Goal: Check status: Check status

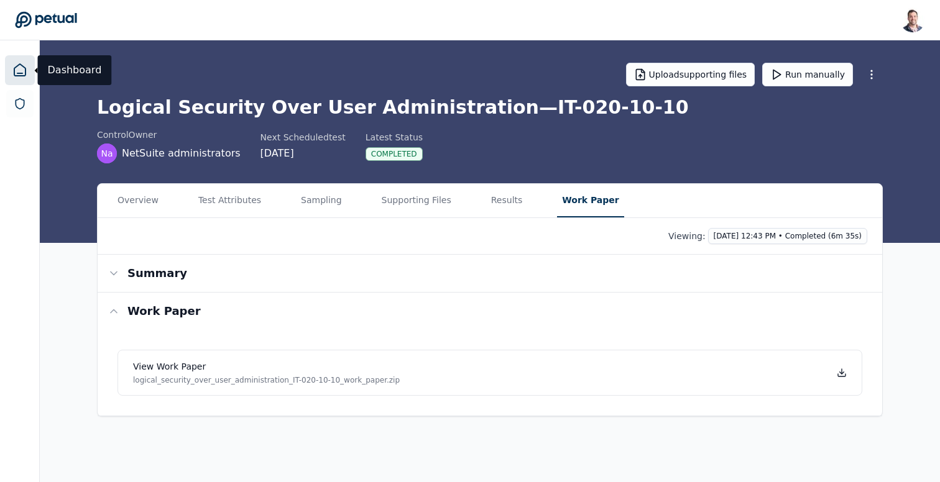
click at [25, 74] on icon at bounding box center [19, 70] width 11 height 12
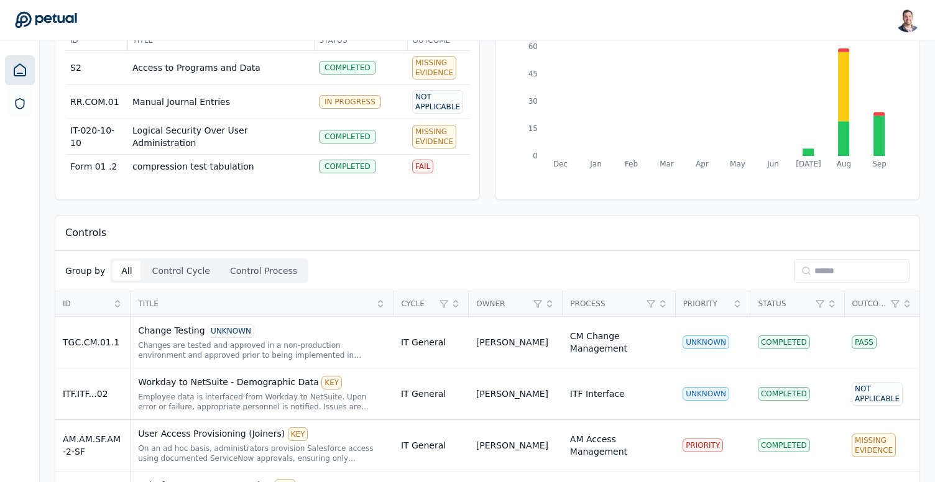
scroll to position [109, 0]
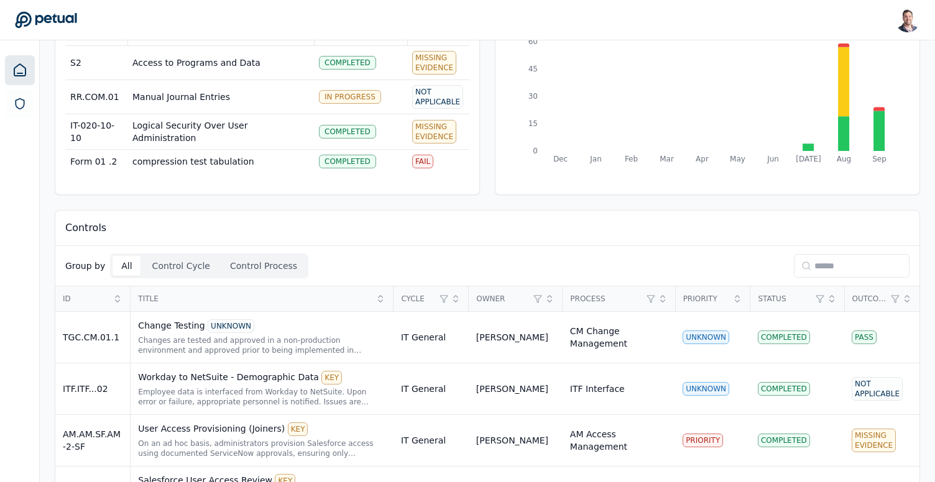
click at [819, 264] on input at bounding box center [852, 266] width 116 height 24
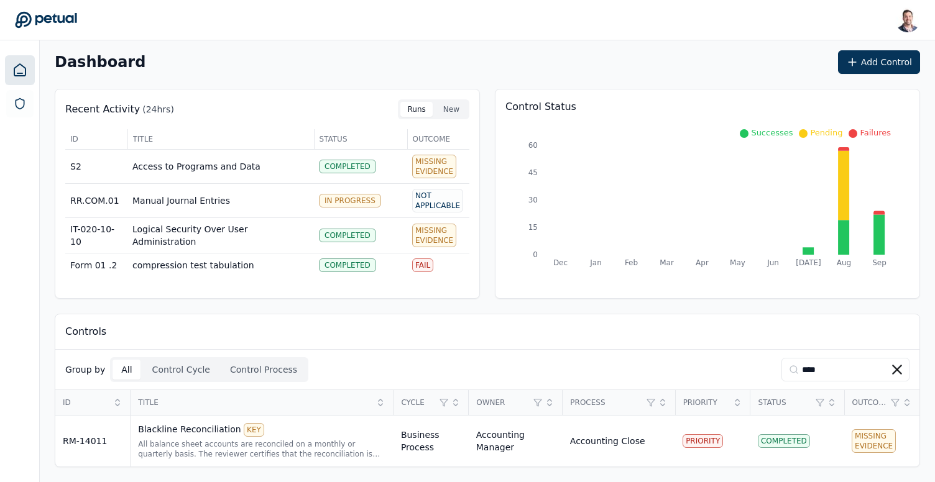
scroll to position [5, 0]
type input "*****"
click at [300, 439] on div "All balance sheet accounts are reconciled on a monthly or quarterly basis. The …" at bounding box center [262, 449] width 248 height 20
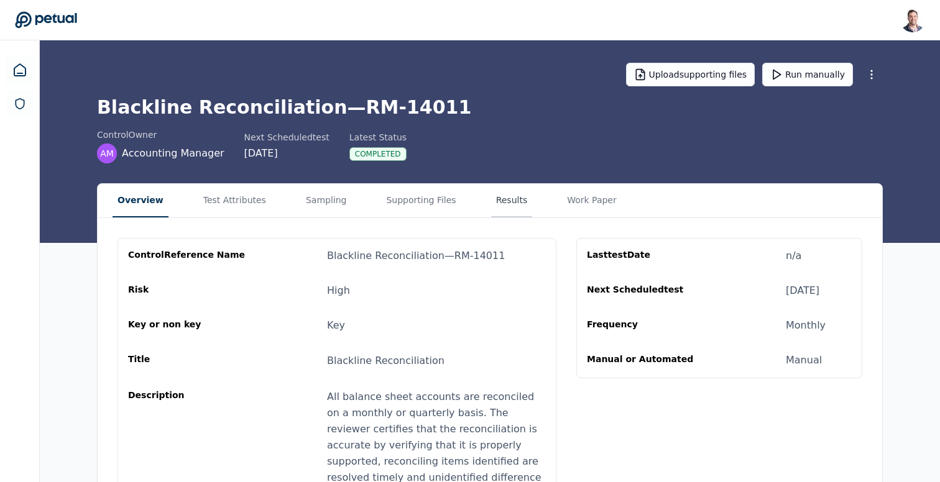
click at [493, 202] on button "Results" at bounding box center [512, 201] width 42 height 34
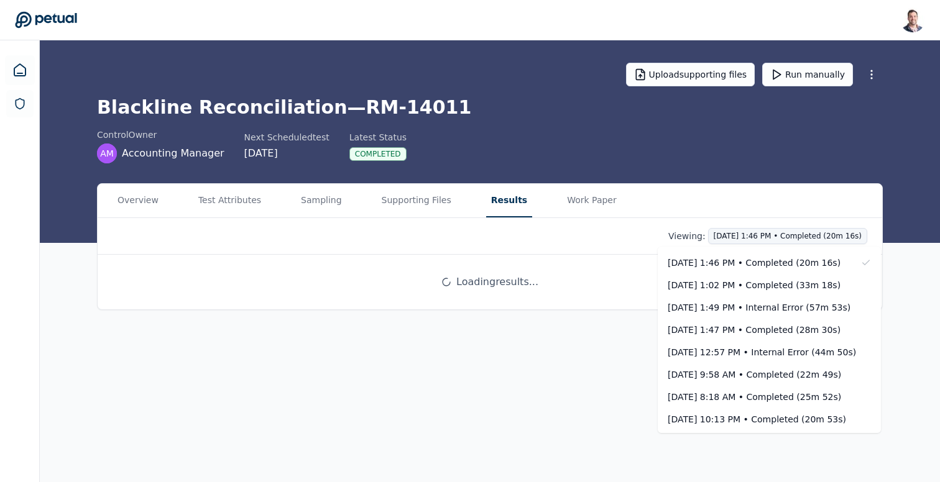
click at [773, 237] on html "[PERSON_NAME] [EMAIL_ADDRESS] Sign out Upload supporting files Run manually Bla…" at bounding box center [470, 241] width 940 height 482
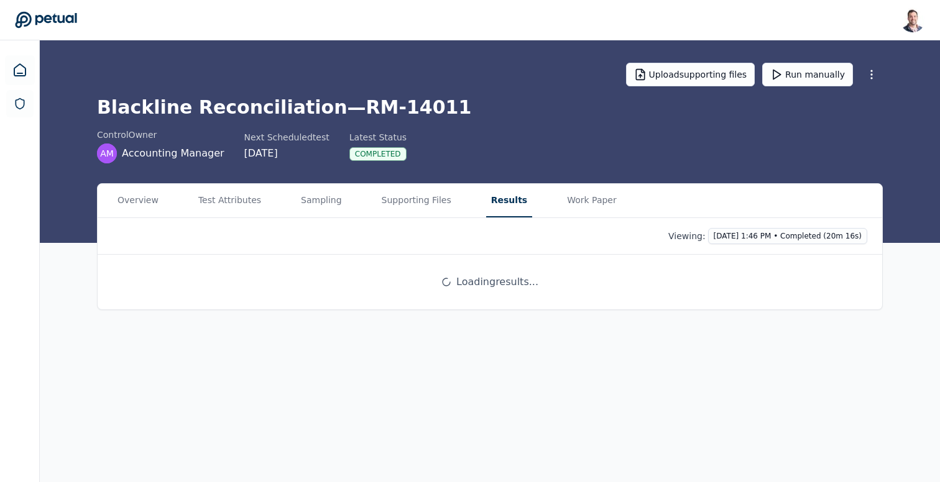
click at [597, 239] on div "Viewing: [DATE] 1:46 PM • Completed (20m 16s)" at bounding box center [489, 236] width 755 height 16
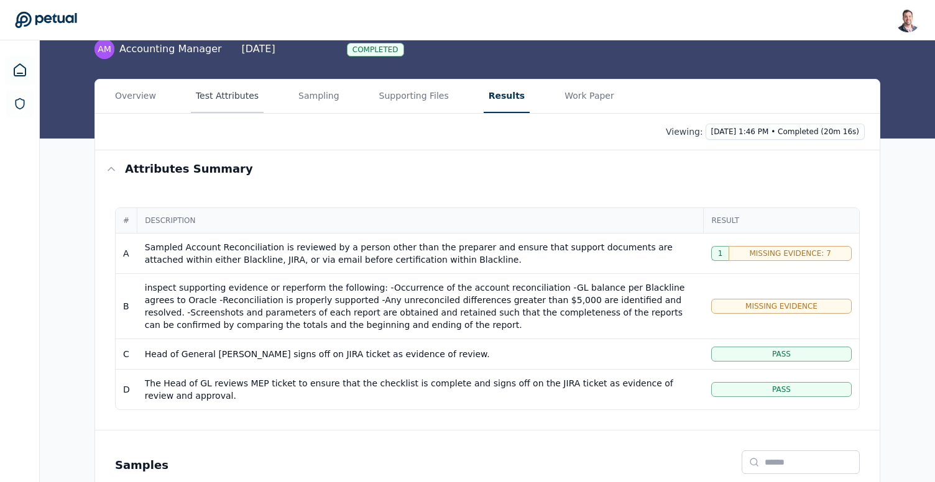
scroll to position [57, 0]
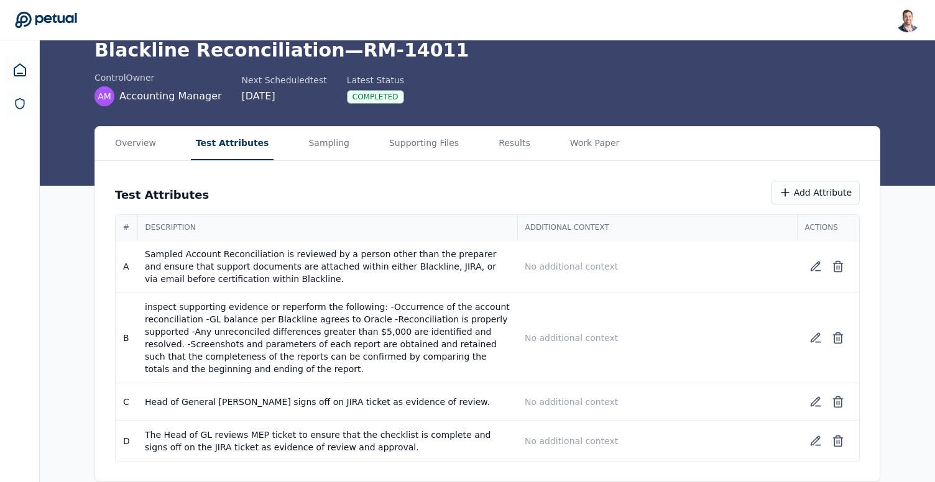
click at [225, 101] on main "Upload supporting files Run manually Blackline Reconciliation — RM-14011 contro…" at bounding box center [487, 232] width 895 height 499
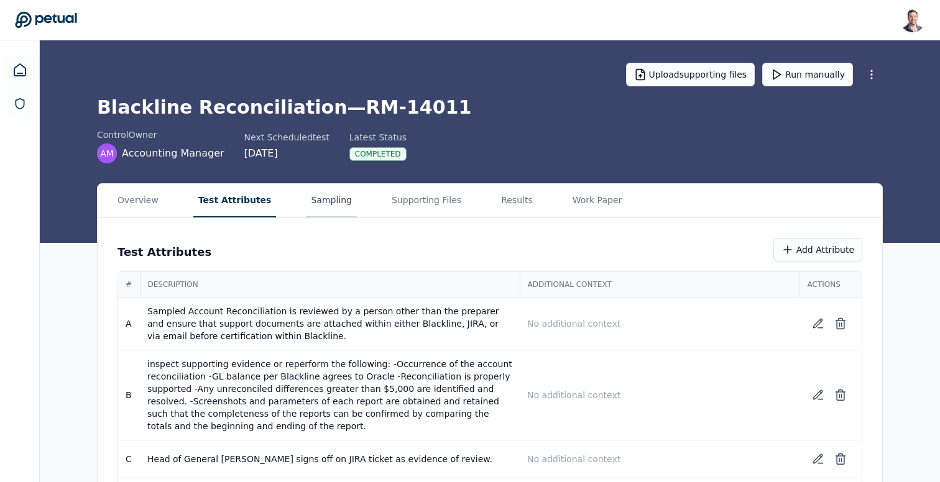
click at [326, 145] on main "Upload supporting files Run manually Blackline Reconciliation — RM-14011 contro…" at bounding box center [490, 289] width 900 height 499
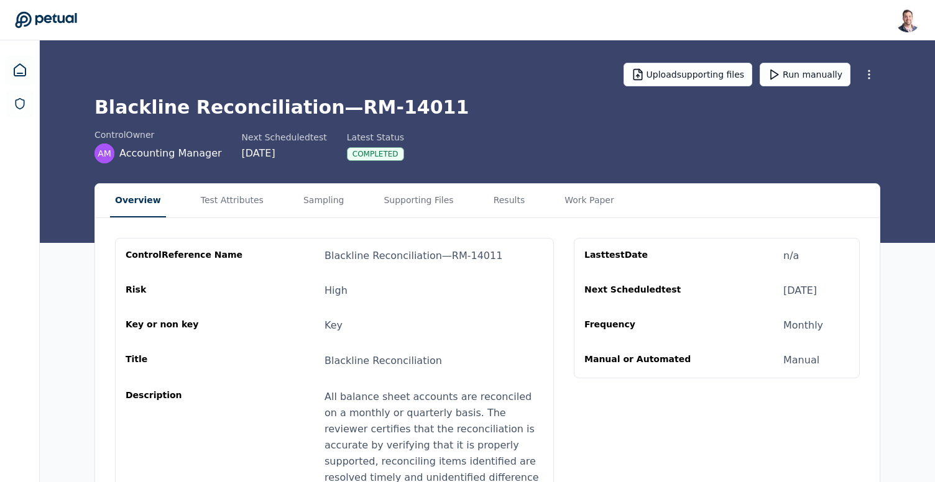
click at [142, 209] on button "Overview" at bounding box center [138, 201] width 56 height 34
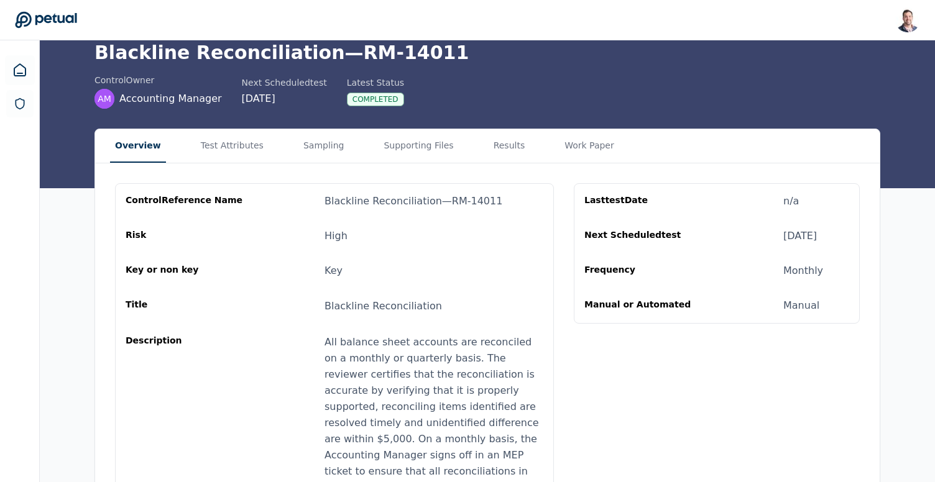
scroll to position [56, 0]
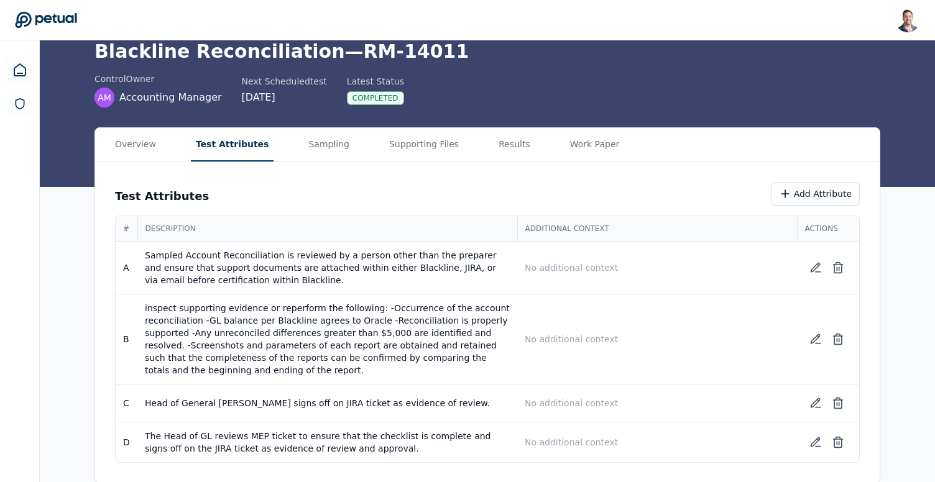
click at [224, 142] on button "Test Attributes" at bounding box center [232, 145] width 83 height 34
click at [129, 145] on button "Overview" at bounding box center [135, 145] width 51 height 34
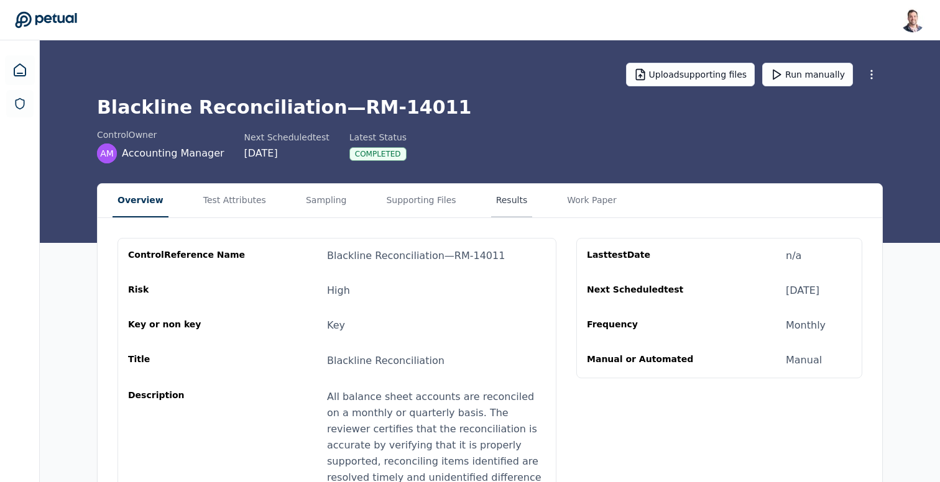
click at [493, 209] on button "Results" at bounding box center [512, 201] width 42 height 34
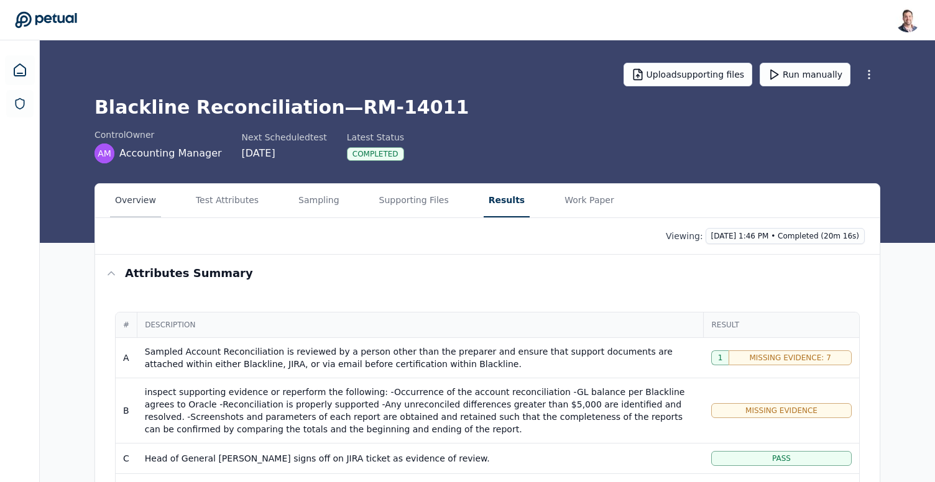
click at [157, 204] on button "Overview" at bounding box center [135, 201] width 51 height 34
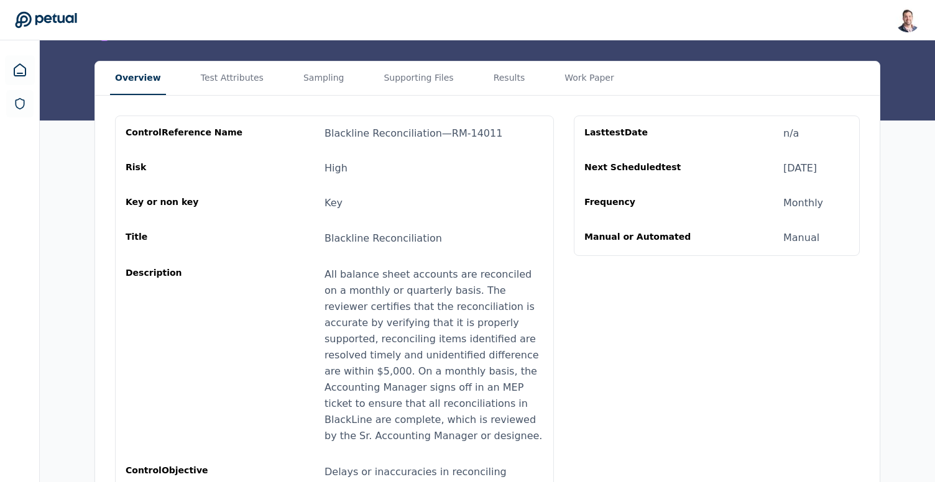
click at [240, 96] on div "control Reference Name Blackline Reconciliation — RM-14011 Risk High Key or non…" at bounding box center [487, 360] width 784 height 528
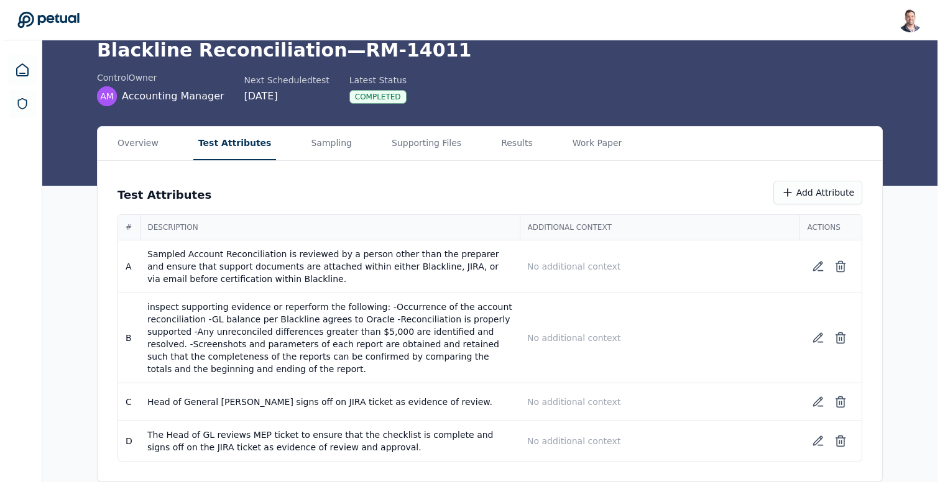
scroll to position [57, 0]
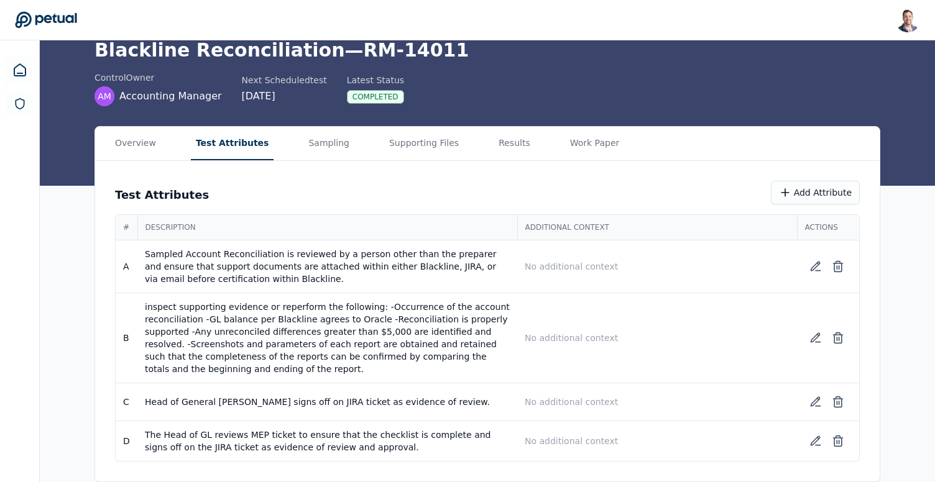
click at [240, 81] on main "Upload supporting files Run manually Blackline Reconciliation — RM-14011 contro…" at bounding box center [487, 232] width 895 height 499
click at [814, 337] on icon at bounding box center [815, 338] width 9 height 9
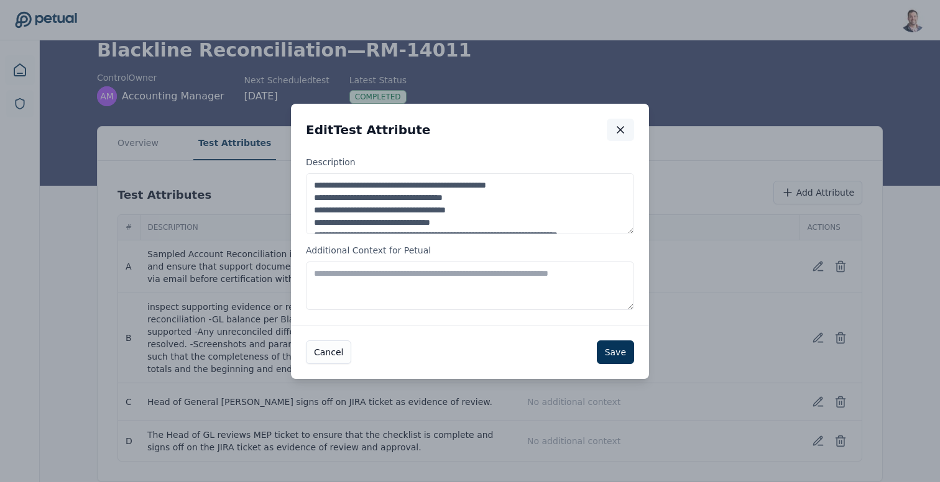
click at [624, 127] on icon "button" at bounding box center [620, 130] width 12 height 12
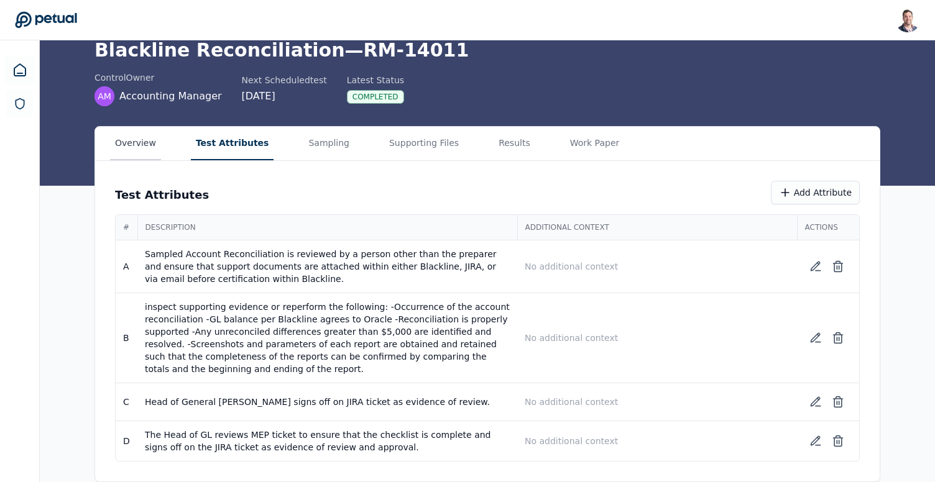
click at [158, 141] on button "Overview" at bounding box center [135, 144] width 51 height 34
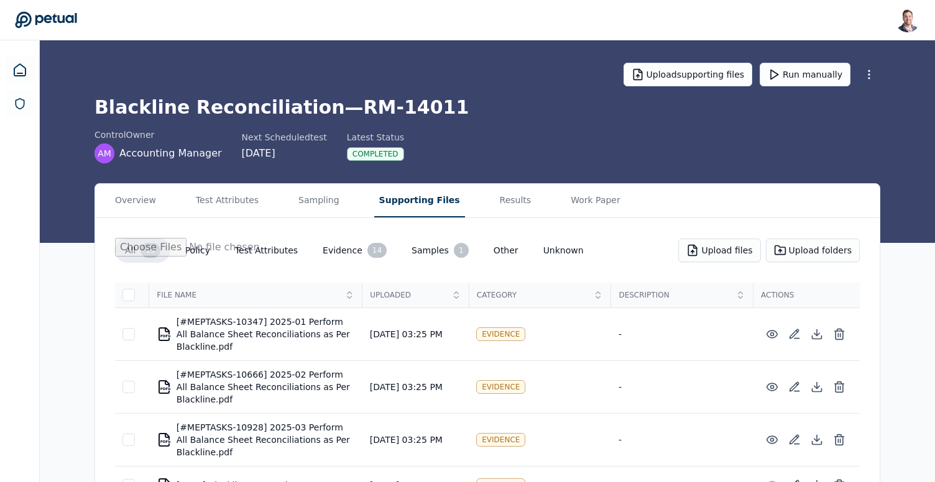
click at [387, 206] on button "Supporting Files" at bounding box center [419, 201] width 91 height 34
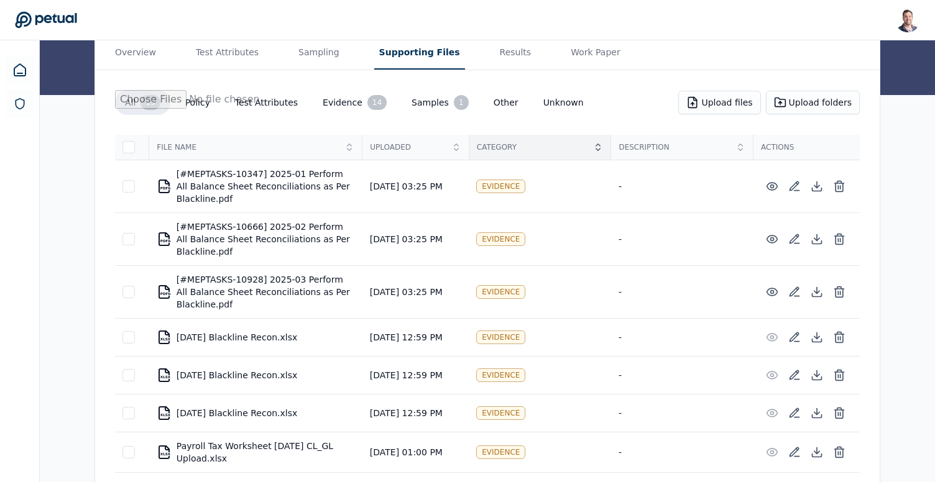
scroll to position [164, 0]
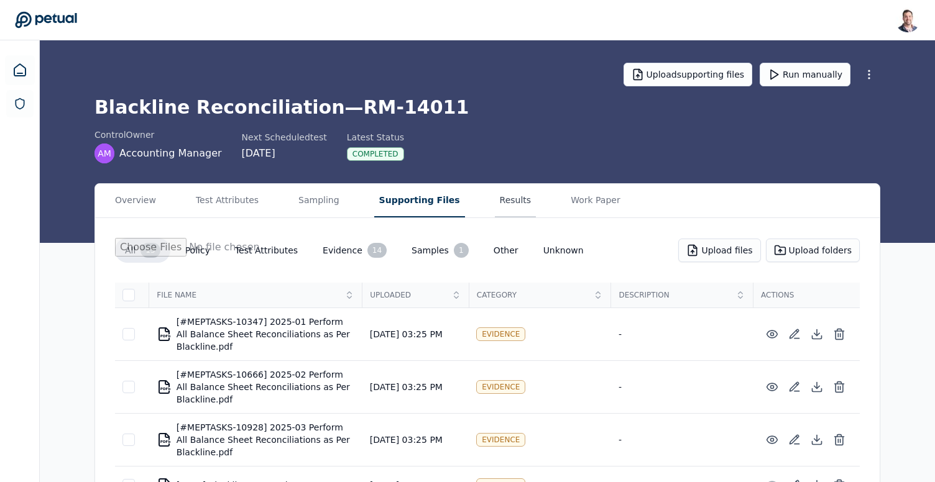
click at [495, 208] on button "Results" at bounding box center [516, 201] width 42 height 34
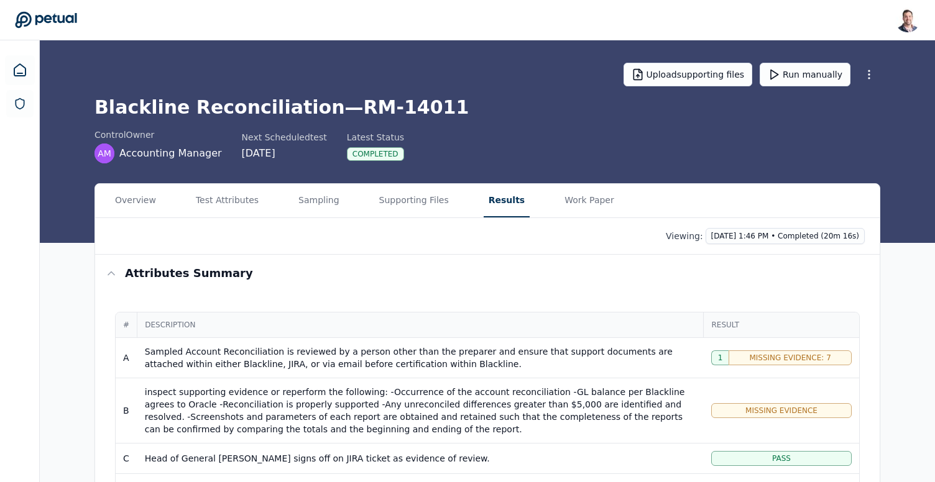
scroll to position [308, 0]
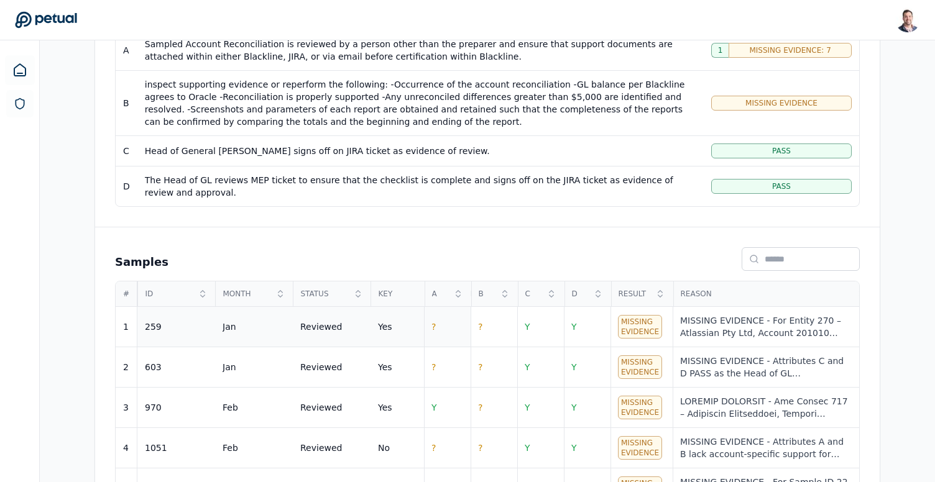
click at [452, 331] on td "?" at bounding box center [447, 327] width 47 height 40
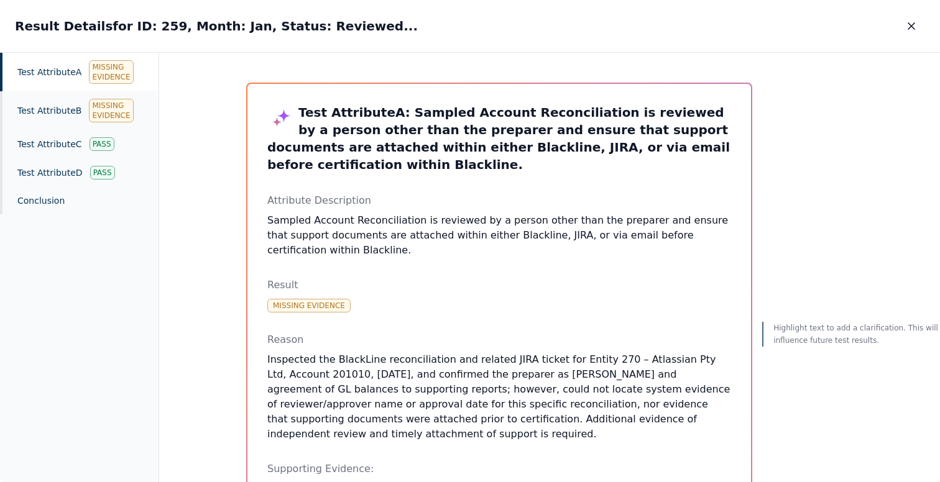
click at [57, 80] on div "Test Attribute A Missing Evidence" at bounding box center [79, 72] width 158 height 39
click at [57, 106] on div "Test Attribute B Missing Evidence" at bounding box center [79, 110] width 158 height 39
click at [57, 150] on div "Test Attribute C Pass" at bounding box center [79, 144] width 158 height 29
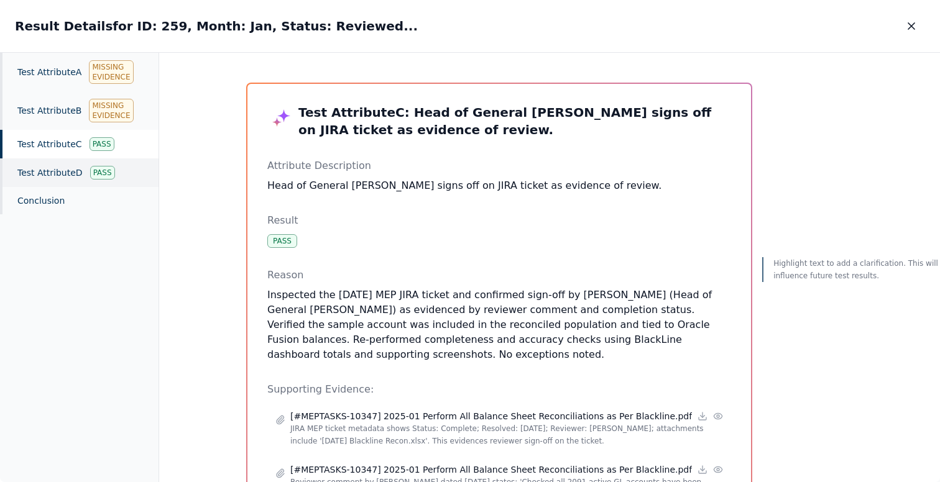
click at [57, 167] on div "Test Attribute D Pass" at bounding box center [79, 172] width 158 height 29
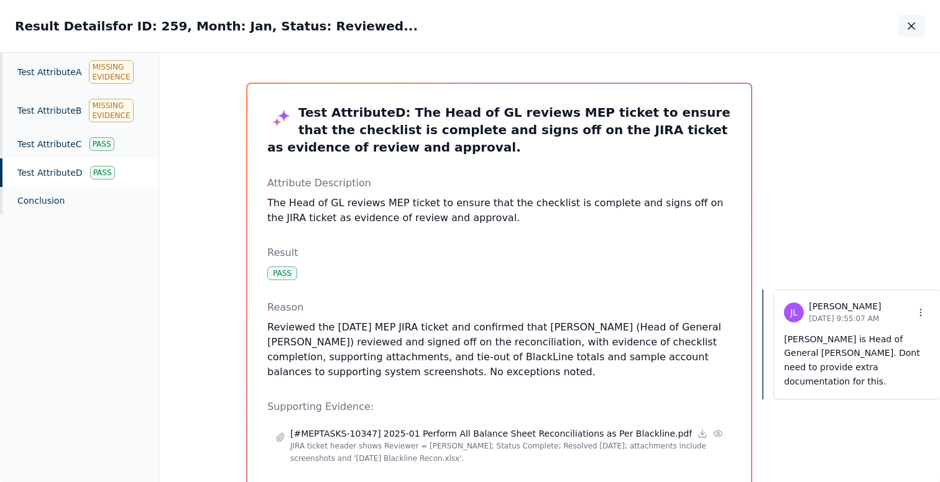
click at [911, 29] on icon "button" at bounding box center [911, 26] width 12 height 12
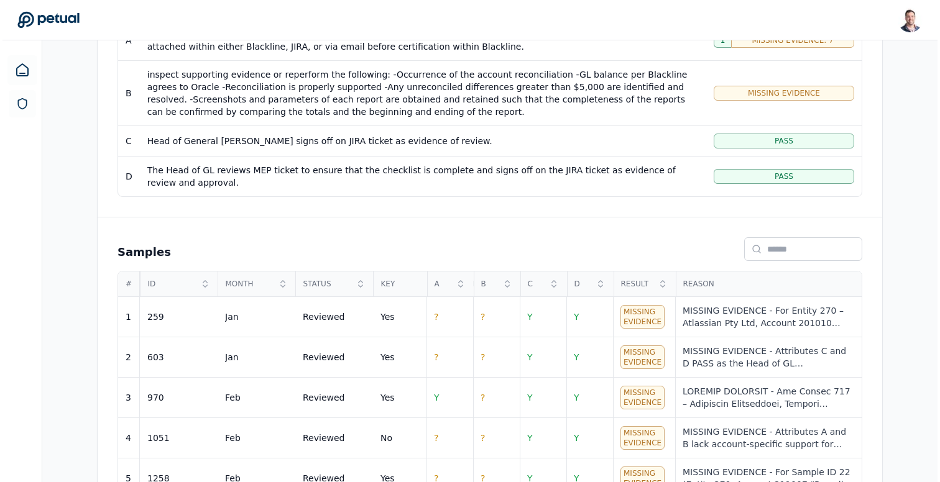
scroll to position [322, 0]
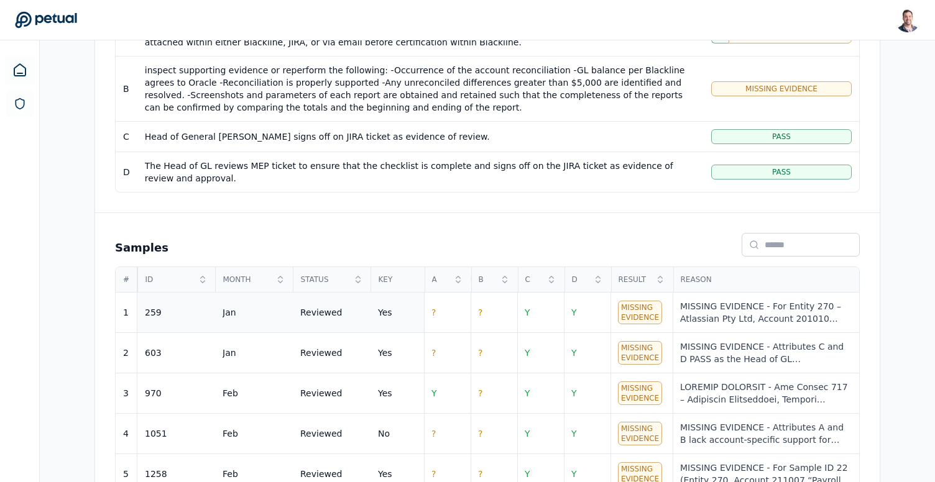
click at [272, 305] on td "Jan" at bounding box center [254, 313] width 78 height 40
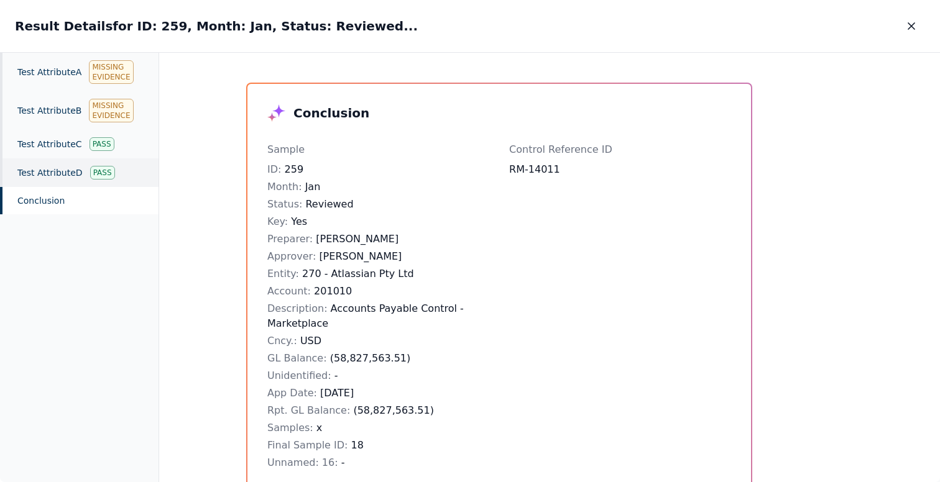
click at [52, 166] on div "Test Attribute D Pass" at bounding box center [79, 172] width 158 height 29
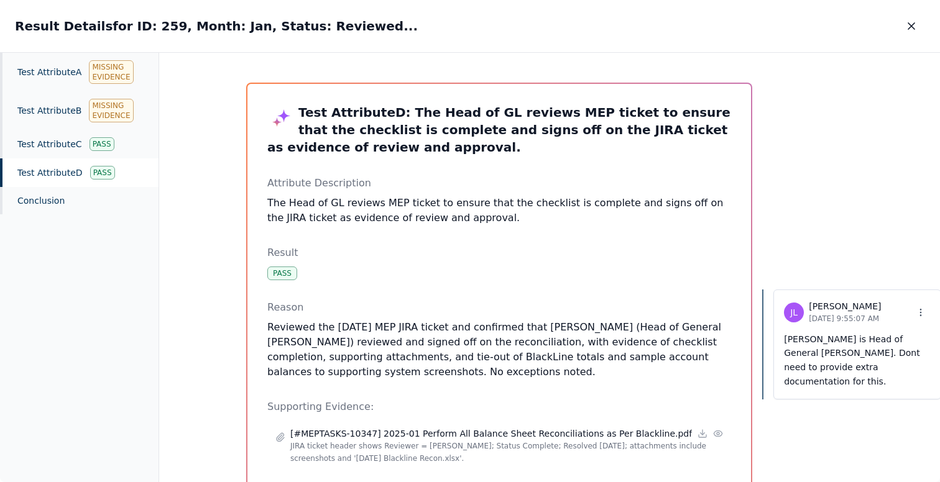
click at [794, 351] on p "[PERSON_NAME] is Head of General [PERSON_NAME]. Dont need to provide extra docu…" at bounding box center [857, 361] width 147 height 57
click at [911, 310] on button at bounding box center [921, 313] width 20 height 20
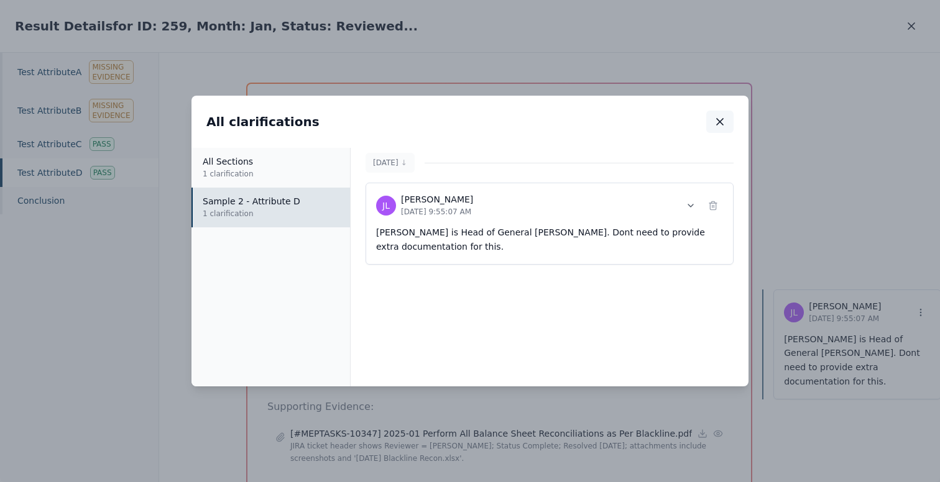
click at [722, 111] on button "button" at bounding box center [719, 122] width 27 height 22
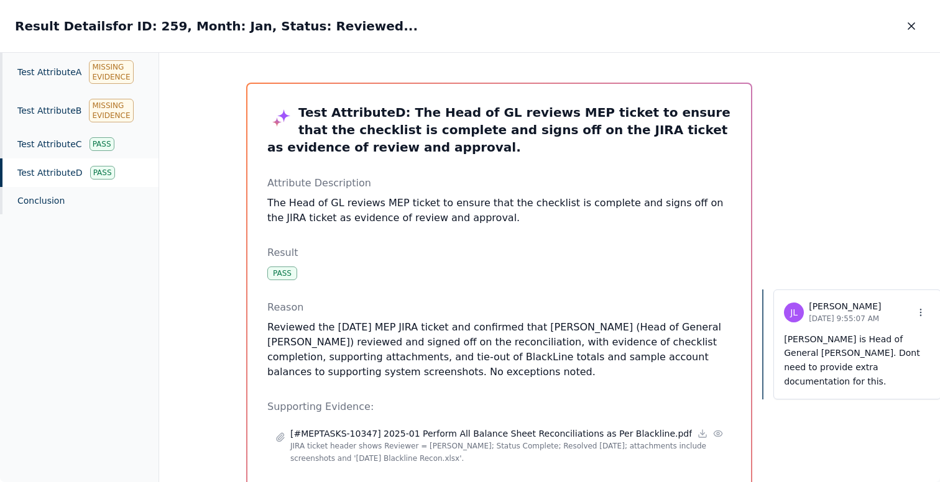
click at [840, 316] on p "[DATE] 9:55:07 AM" at bounding box center [845, 319] width 72 height 12
click at [909, 309] on div "[PERSON_NAME] [DATE] 9:55:07 AM [PERSON_NAME] is Head of General [PERSON_NAME].…" at bounding box center [857, 345] width 168 height 110
click at [915, 309] on icon at bounding box center [920, 313] width 10 height 10
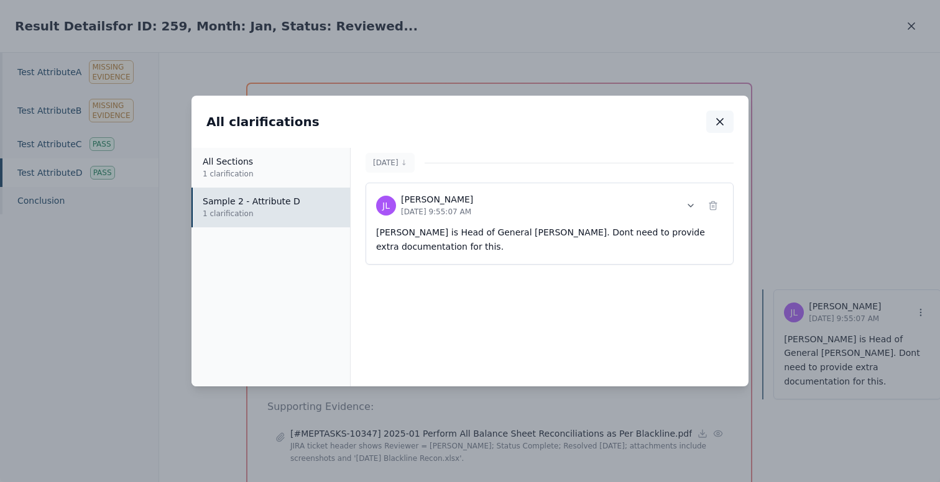
click at [725, 129] on button "button" at bounding box center [719, 122] width 27 height 22
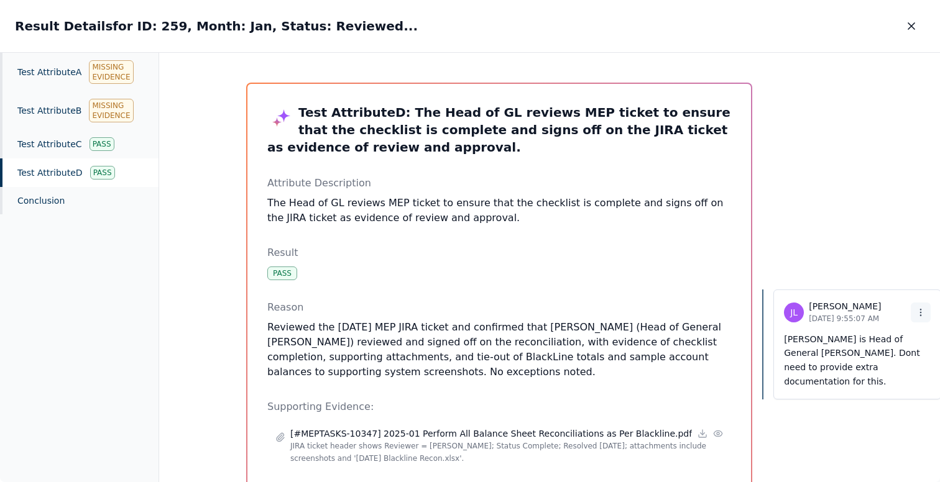
click at [915, 312] on icon at bounding box center [920, 313] width 10 height 10
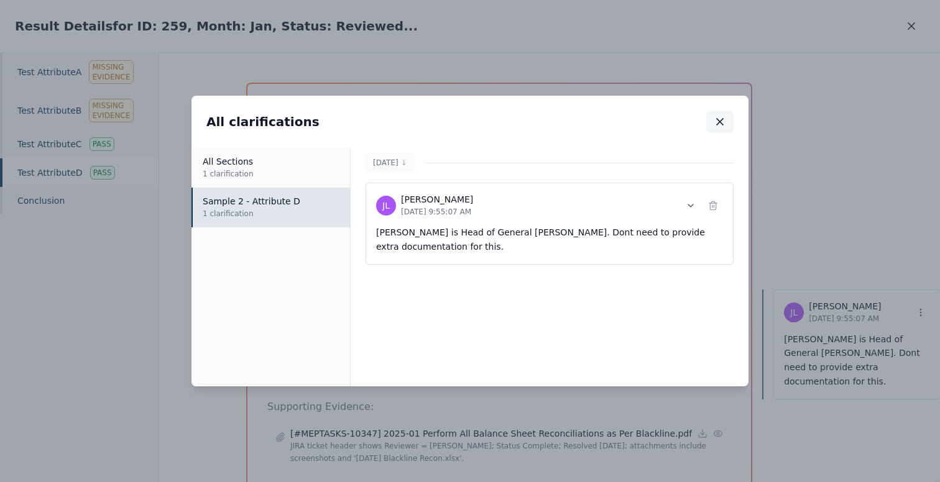
click at [720, 126] on icon "button" at bounding box center [719, 122] width 12 height 12
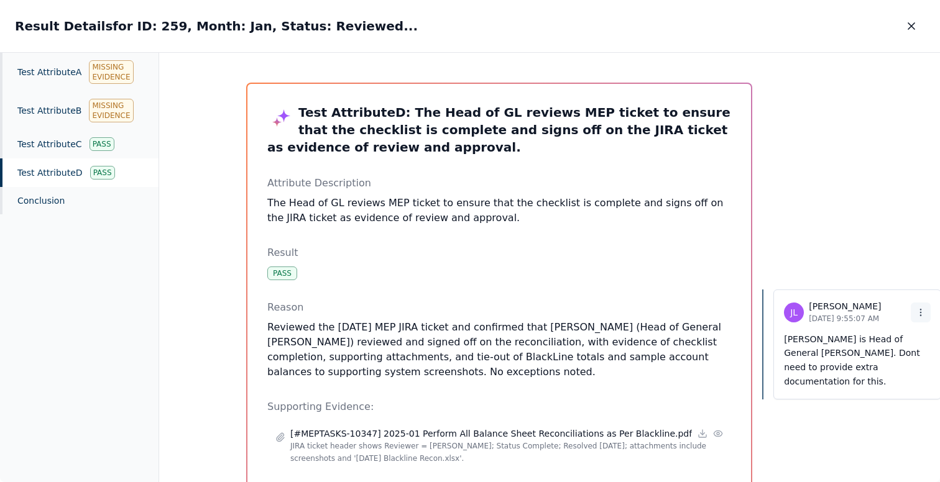
click at [915, 312] on icon at bounding box center [920, 313] width 10 height 10
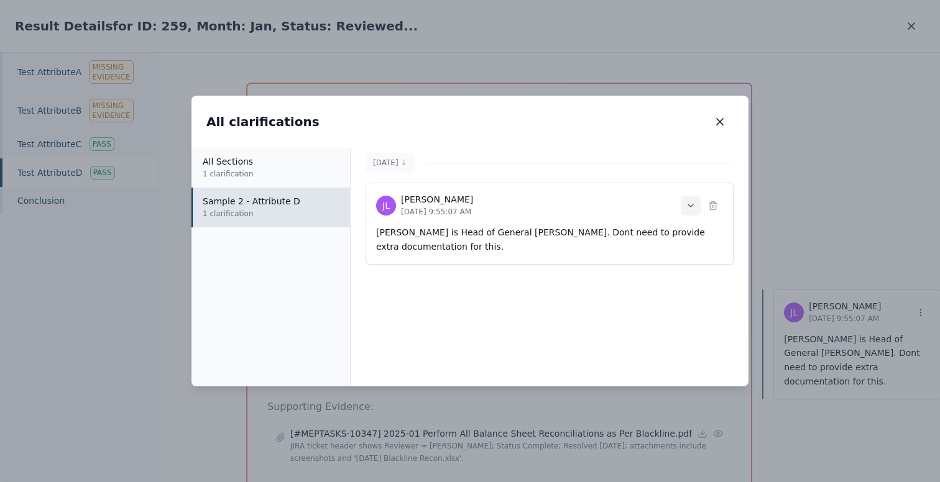
click at [692, 207] on icon at bounding box center [691, 206] width 10 height 10
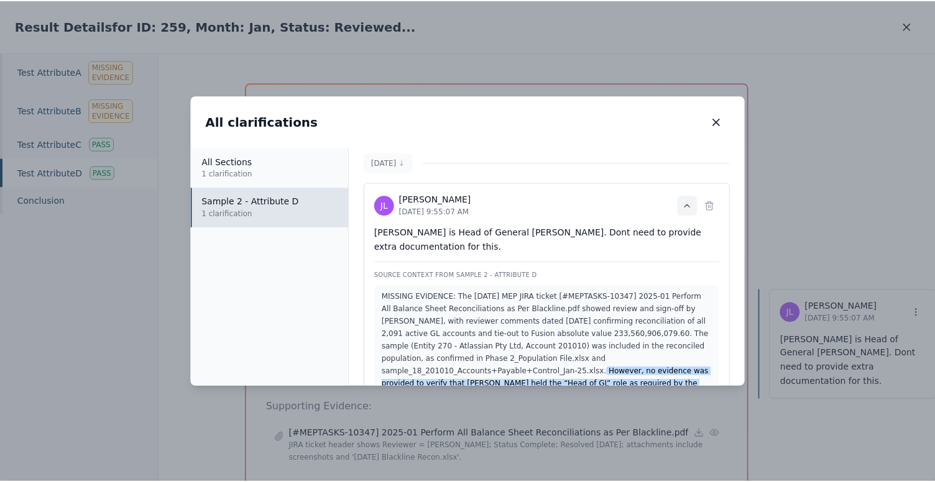
scroll to position [31, 0]
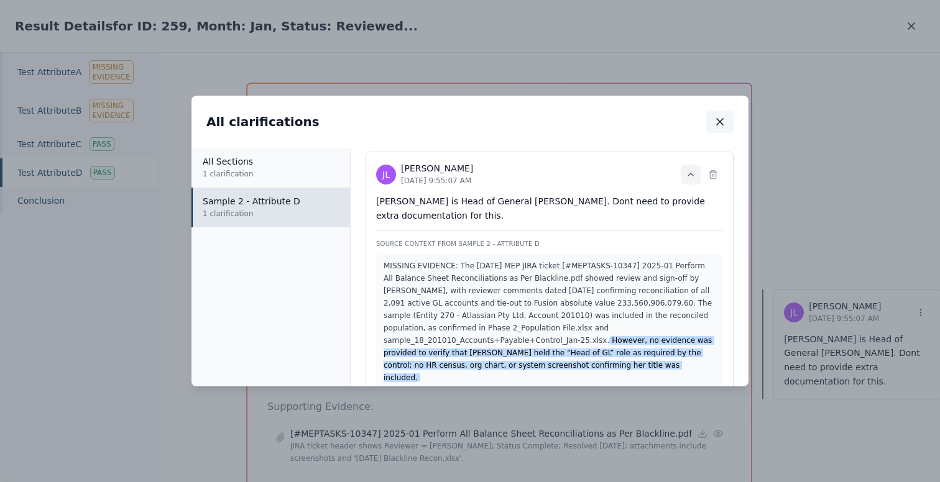
click at [730, 114] on button "button" at bounding box center [719, 122] width 27 height 22
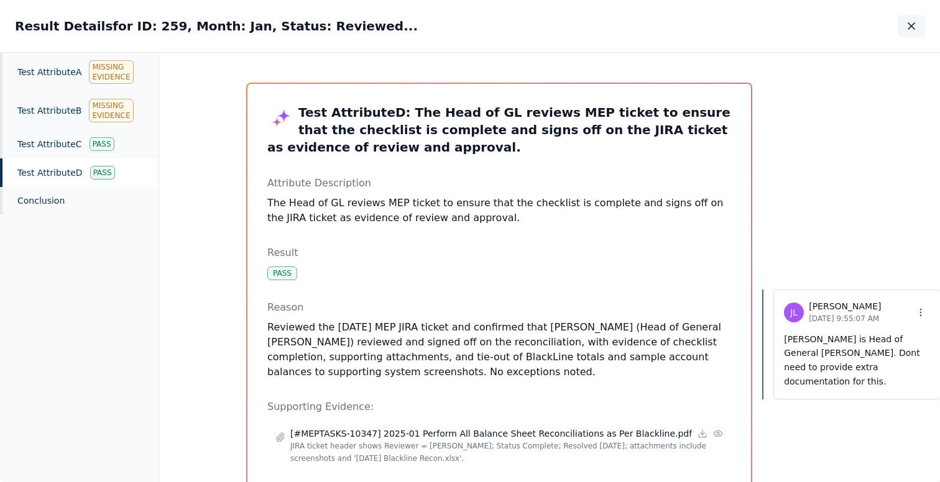
click at [911, 27] on icon "button" at bounding box center [911, 26] width 6 height 6
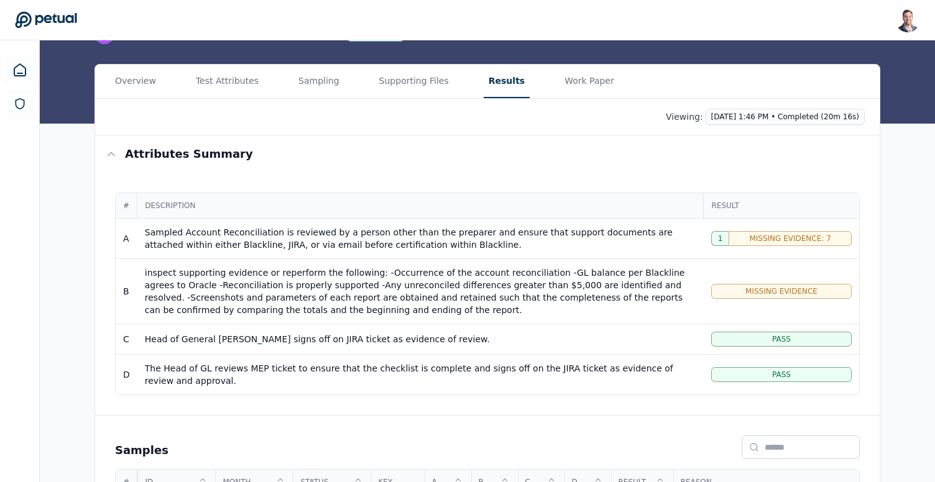
scroll to position [98, 0]
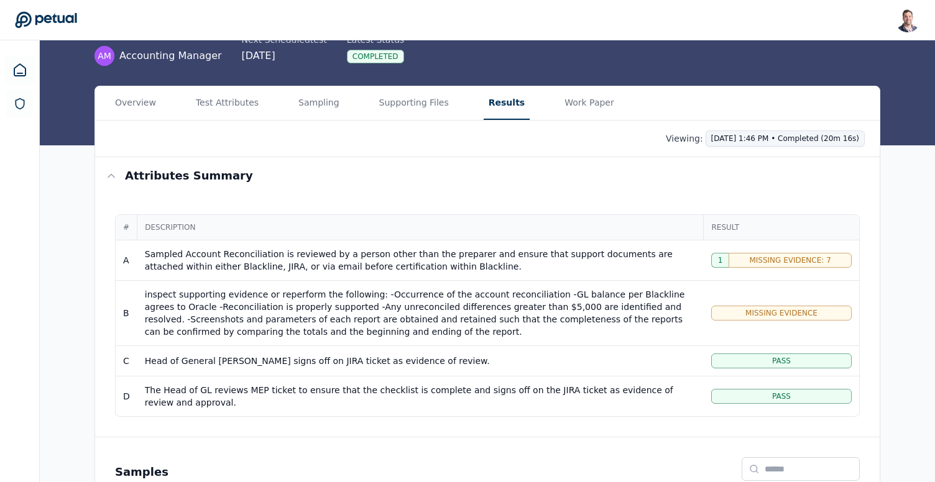
click at [784, 145] on html "[PERSON_NAME] [EMAIL_ADDRESS] Sign out Upload supporting files Run manually Bla…" at bounding box center [467, 381] width 935 height 958
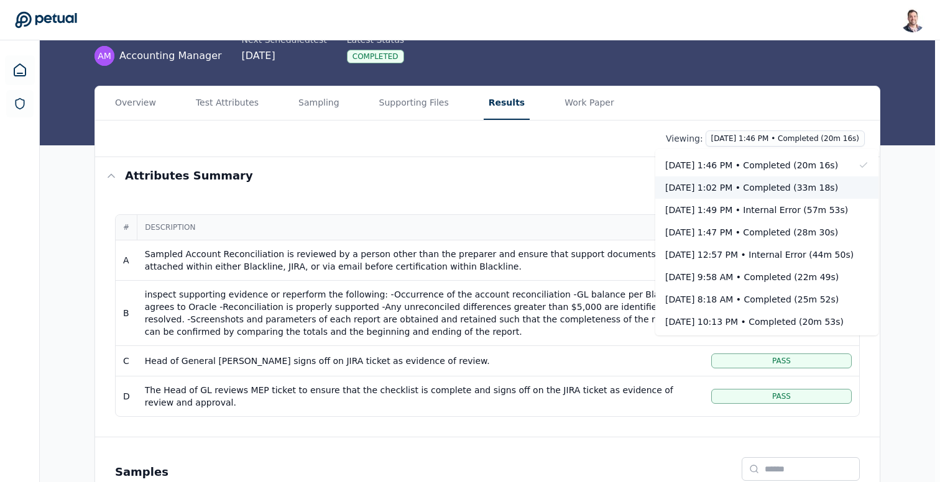
click at [784, 192] on div "[DATE] 1:02 PM • Completed (33m 18s)" at bounding box center [759, 187] width 188 height 12
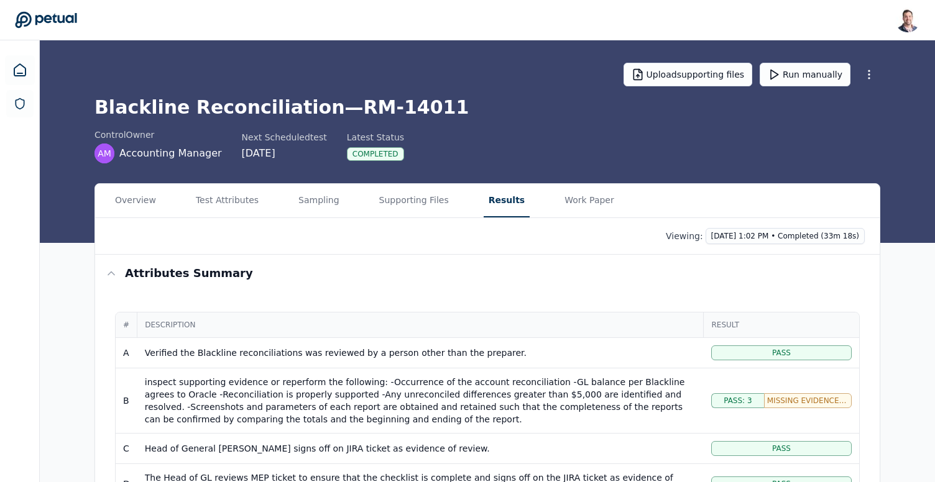
click at [759, 245] on div "Viewing: [DATE] 1:02 PM • Completed (33m 18s)" at bounding box center [487, 236] width 784 height 37
click at [768, 237] on html "[PERSON_NAME] [EMAIL_ADDRESS] Sign out Upload supporting files Run manually Bla…" at bounding box center [467, 474] width 935 height 948
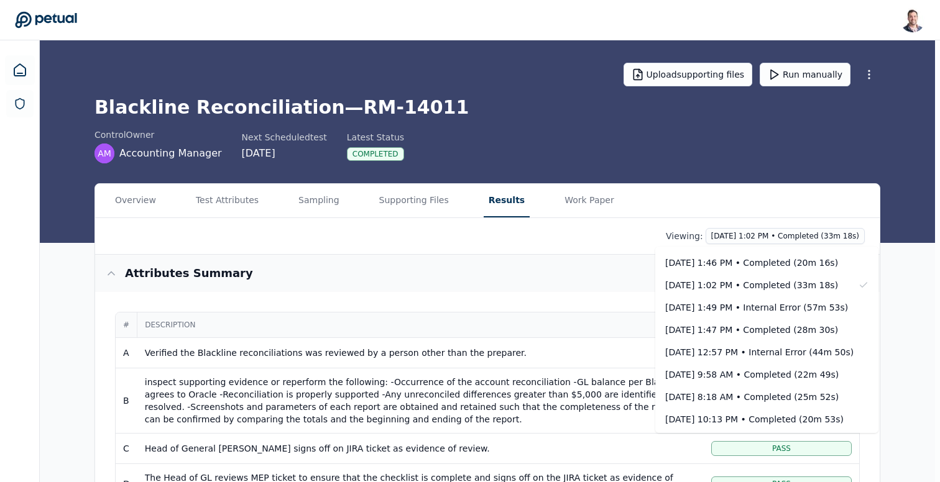
click at [547, 273] on html "[PERSON_NAME] [EMAIL_ADDRESS] Sign out Upload supporting files Run manually Bla…" at bounding box center [470, 474] width 940 height 948
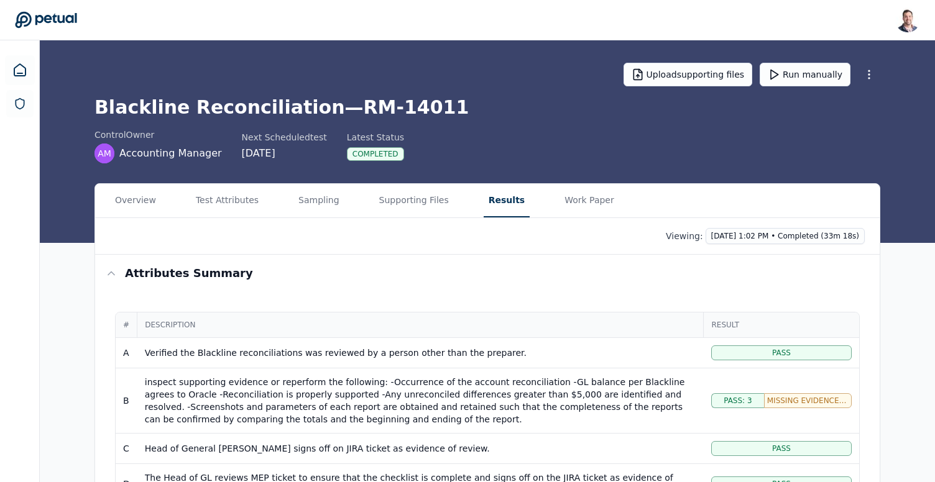
scroll to position [171, 0]
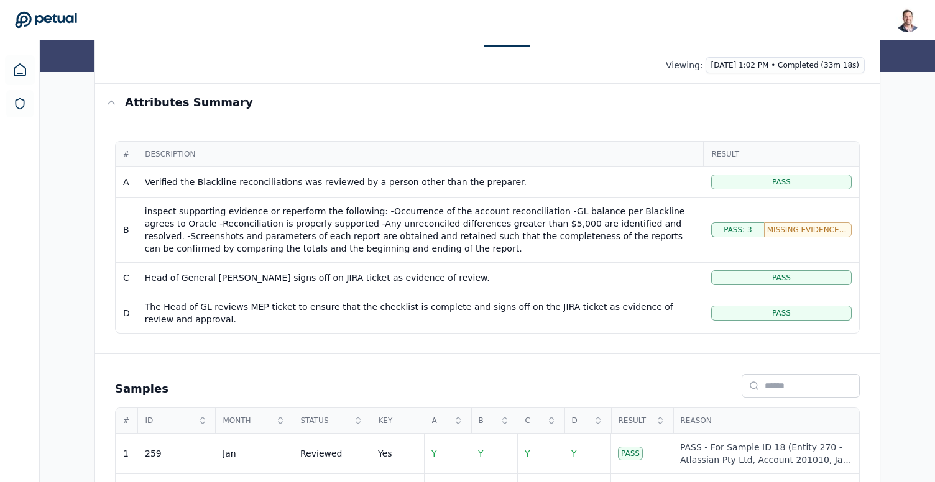
click at [784, 68] on html "[PERSON_NAME] [EMAIL_ADDRESS] Sign out Upload supporting files Run manually Bla…" at bounding box center [467, 303] width 935 height 948
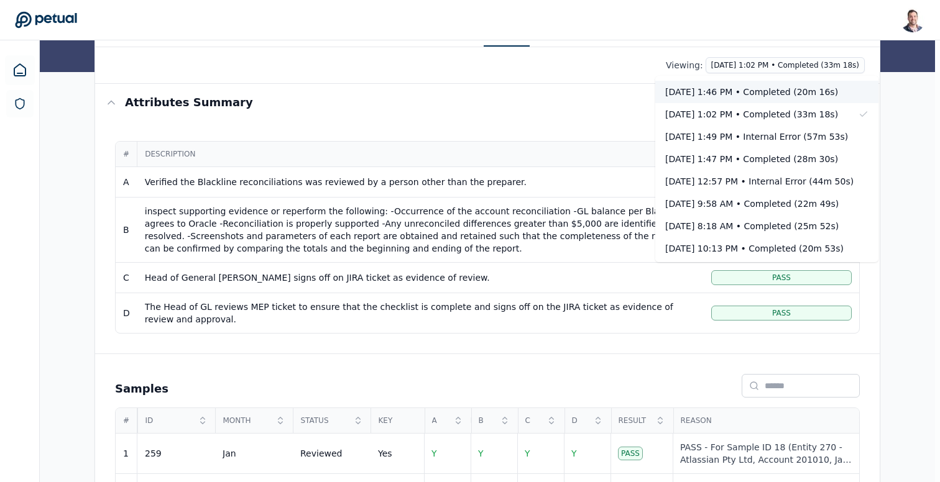
click at [779, 93] on div "[DATE] 1:46 PM • Completed (20m 16s)" at bounding box center [759, 92] width 188 height 12
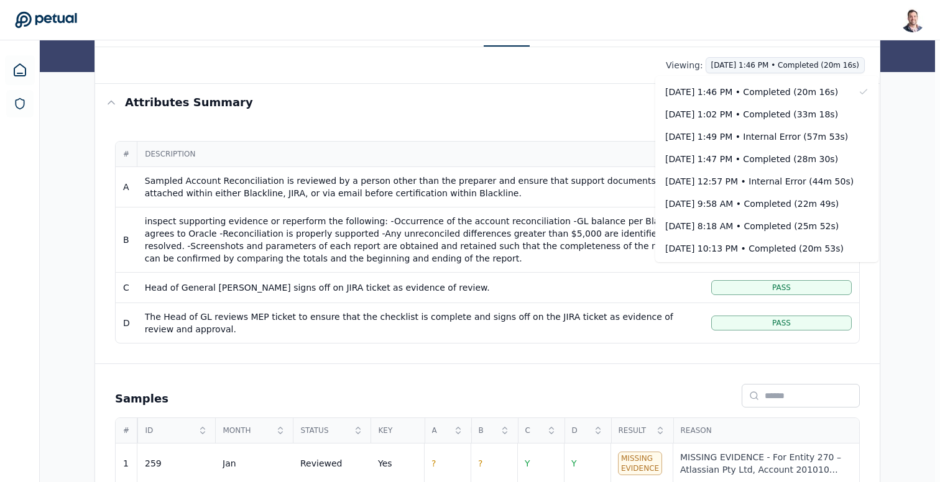
click at [794, 70] on html "[PERSON_NAME] [EMAIL_ADDRESS] Sign out Upload supporting files Run manually Bla…" at bounding box center [470, 308] width 940 height 958
click at [782, 111] on div "[DATE] 1:02 PM • Completed (33m 18s)" at bounding box center [759, 114] width 188 height 12
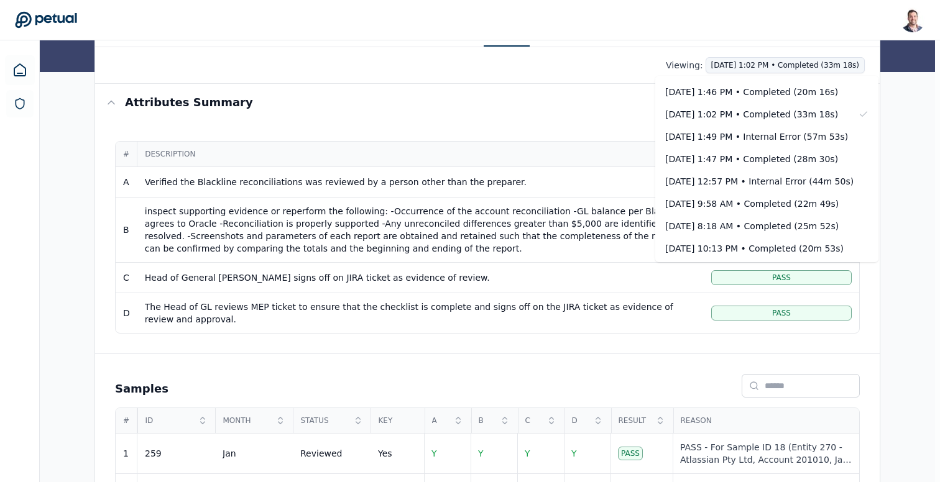
click at [786, 64] on html "[PERSON_NAME] [EMAIL_ADDRESS] Sign out Upload supporting files Run manually Bla…" at bounding box center [470, 303] width 940 height 948
click at [748, 172] on div "[DATE] 12:57 PM • Internal Error (44m 50s)" at bounding box center [766, 181] width 223 height 22
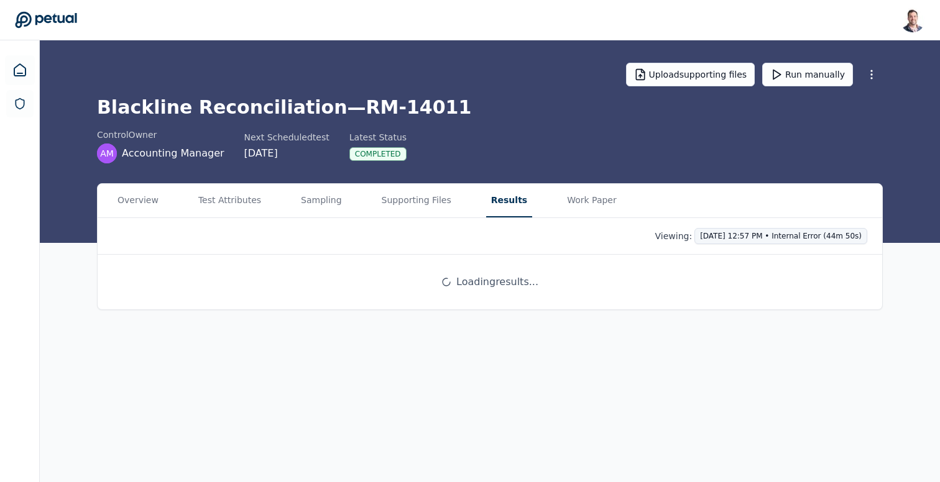
click at [766, 236] on html "[PERSON_NAME] [EMAIL_ADDRESS] Sign out Upload supporting files Run manually Bla…" at bounding box center [470, 241] width 940 height 482
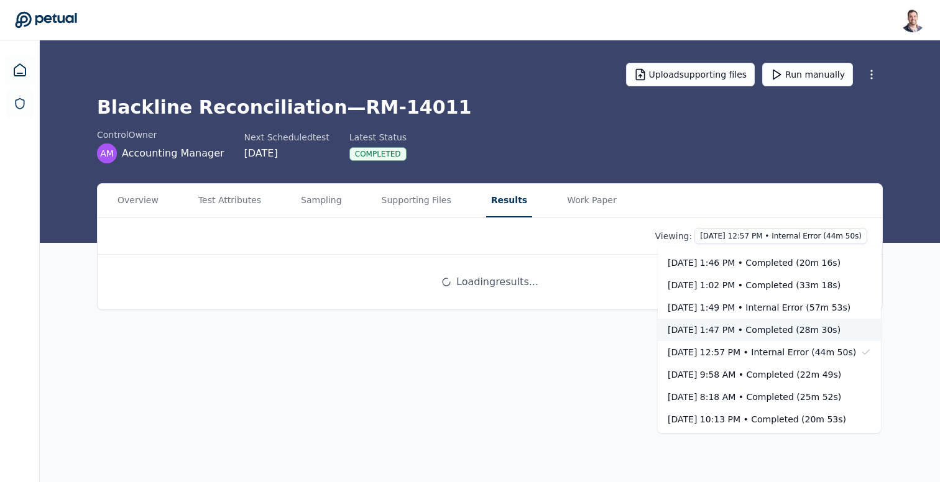
click at [755, 337] on div "[DATE] 1:47 PM • Completed (28m 30s)" at bounding box center [769, 330] width 223 height 22
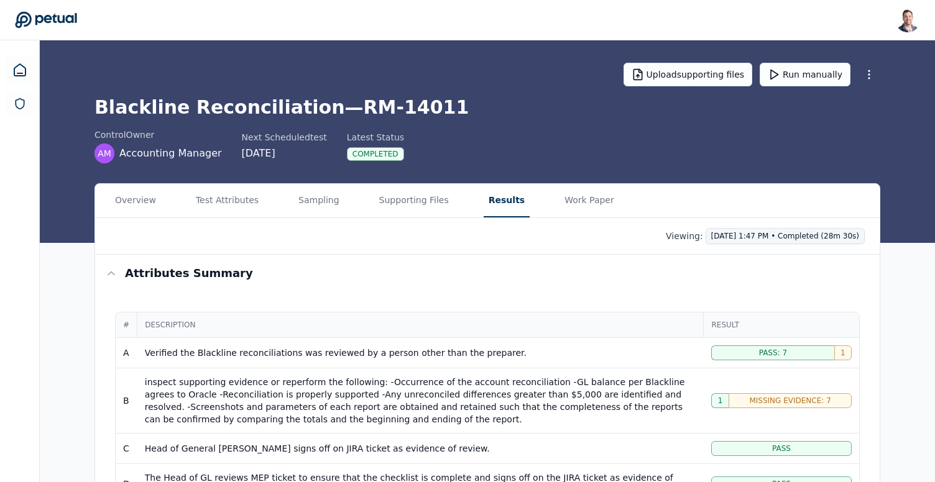
click at [787, 236] on html "[PERSON_NAME] [EMAIL_ADDRESS] Sign out Upload supporting files Run manually Bla…" at bounding box center [467, 474] width 935 height 948
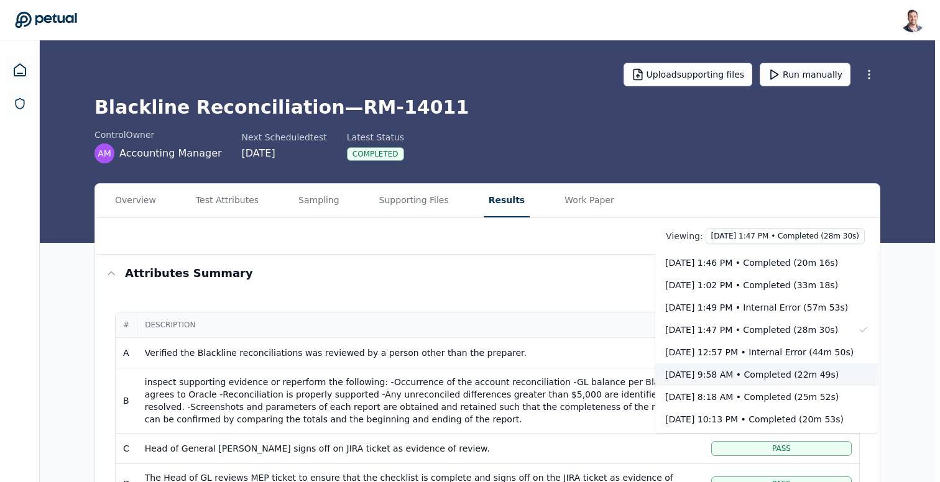
click at [750, 374] on div "[DATE] 9:58 AM • Completed (22m 49s)" at bounding box center [759, 375] width 188 height 12
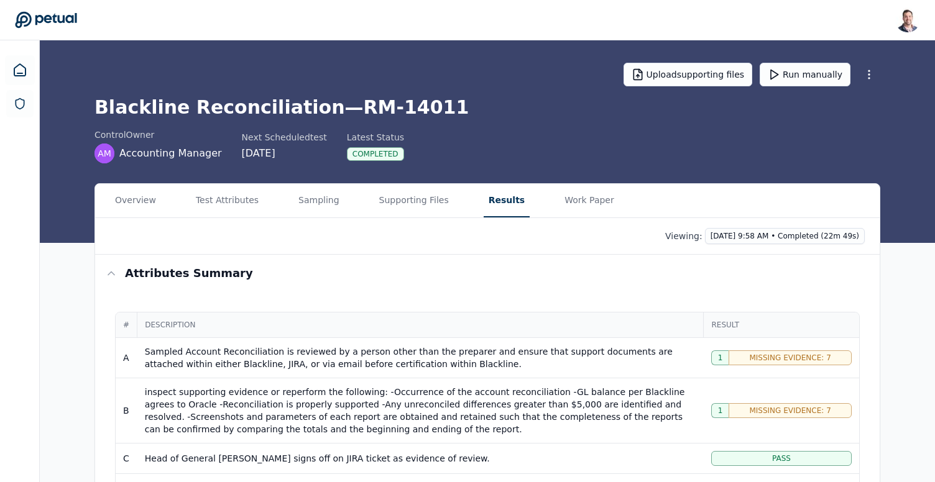
click at [761, 226] on div "Viewing: [DATE] 9:58 AM • Completed (22m 49s)" at bounding box center [487, 236] width 784 height 37
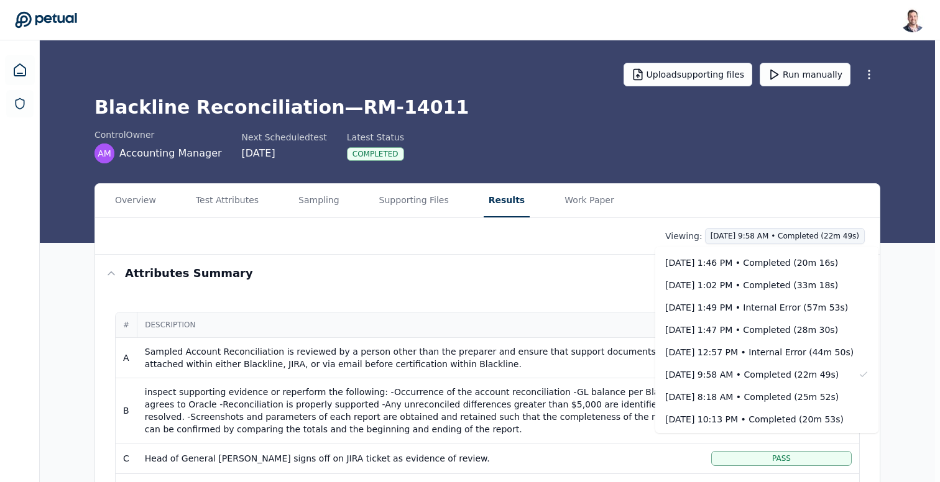
click at [762, 231] on html "[PERSON_NAME] [EMAIL_ADDRESS] Sign out Upload supporting files Run manually Bla…" at bounding box center [470, 479] width 940 height 958
click at [687, 265] on div "[DATE] 1:46 PM • Completed (20m 16s)" at bounding box center [759, 263] width 188 height 12
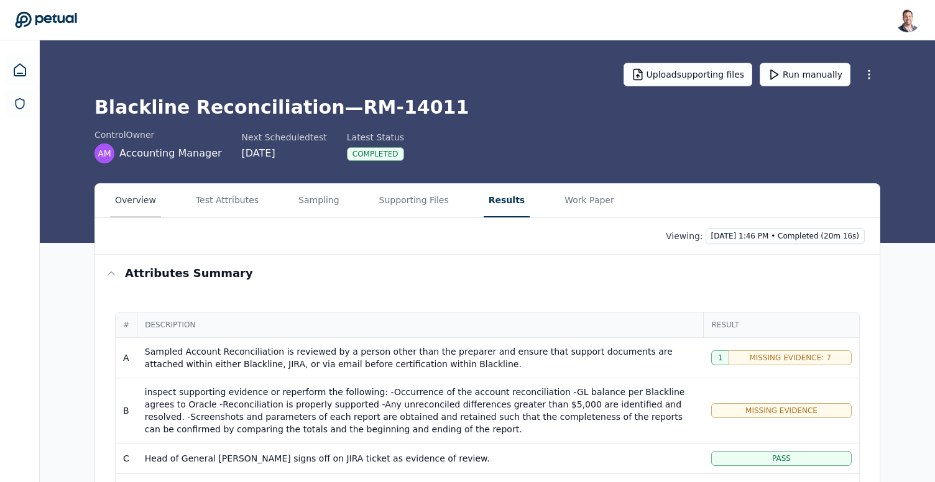
click at [126, 194] on button "Overview" at bounding box center [135, 201] width 51 height 34
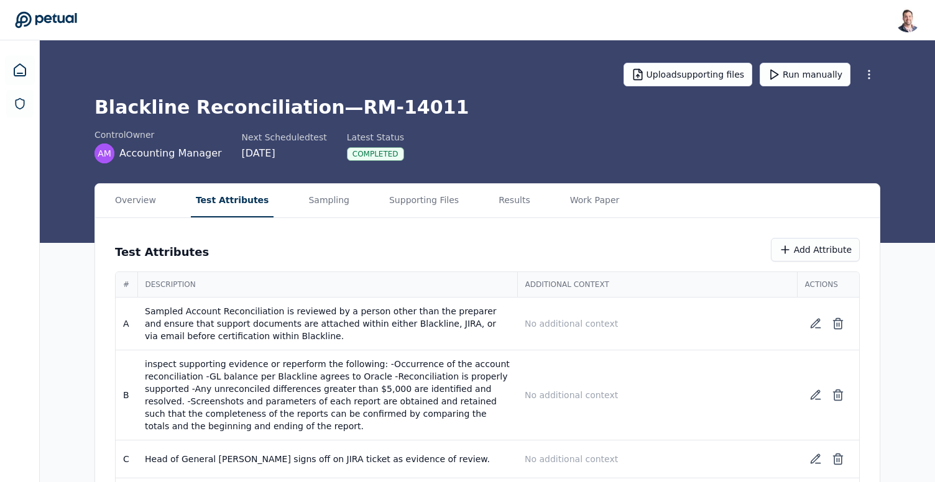
click at [219, 201] on button "Test Attributes" at bounding box center [232, 201] width 83 height 34
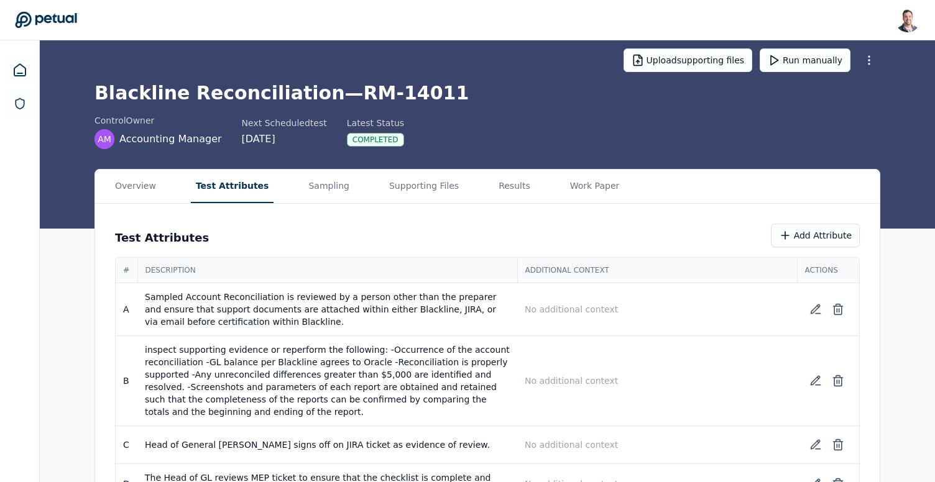
scroll to position [57, 0]
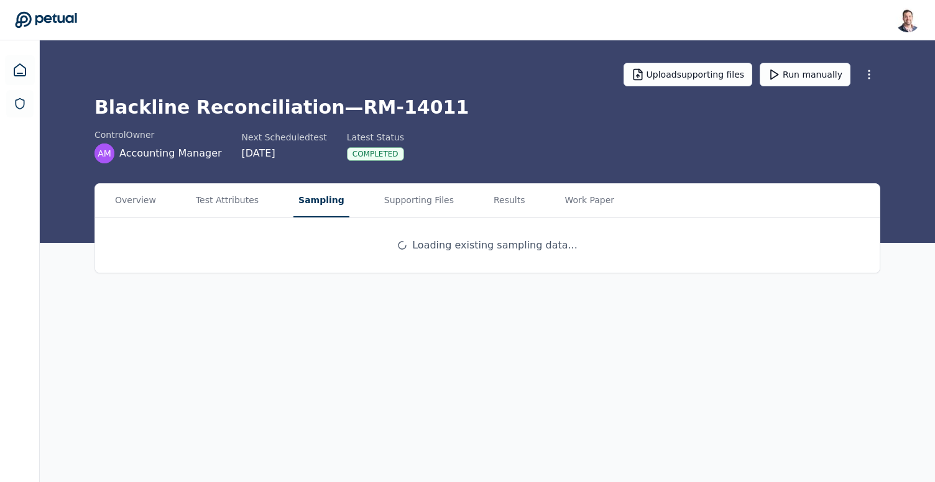
click at [298, 132] on main "Upload supporting files Run manually Blackline Reconciliation — RM-14011 contro…" at bounding box center [487, 261] width 895 height 442
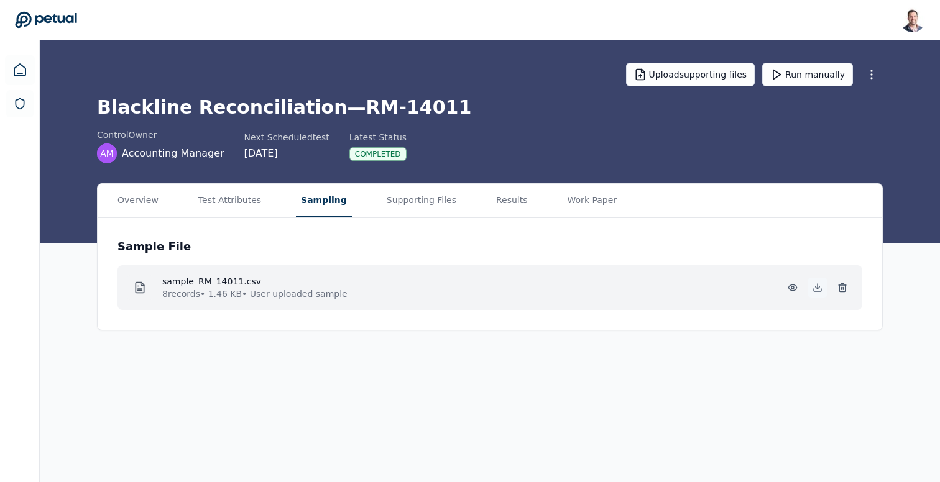
click at [816, 285] on icon at bounding box center [817, 288] width 10 height 10
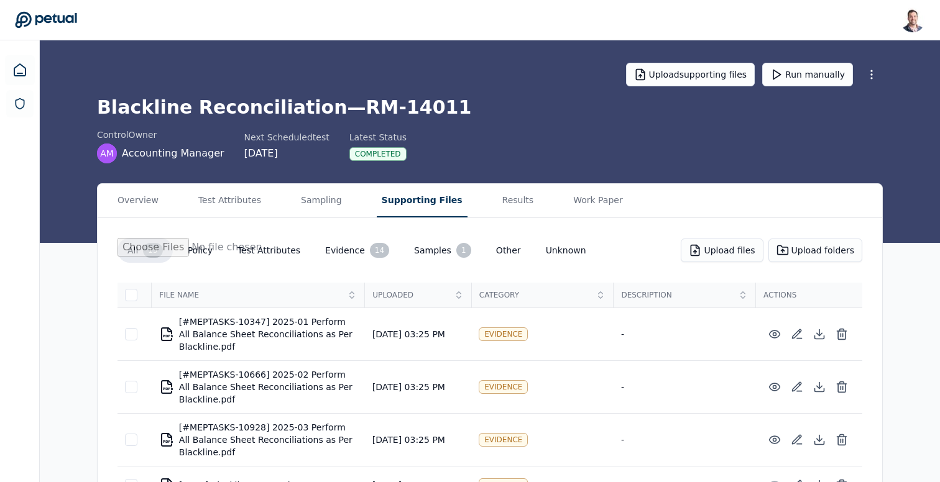
click at [396, 193] on button "Supporting Files" at bounding box center [422, 201] width 91 height 34
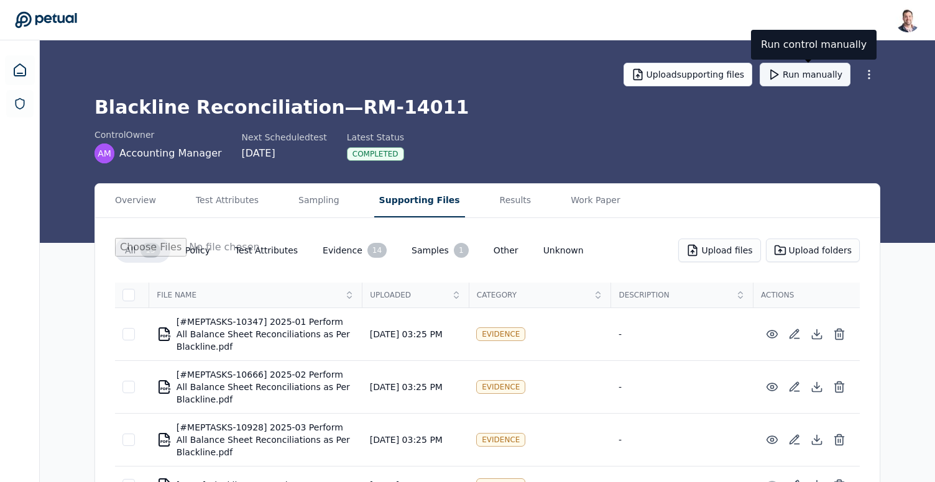
click at [815, 75] on button "Run manually" at bounding box center [804, 75] width 91 height 24
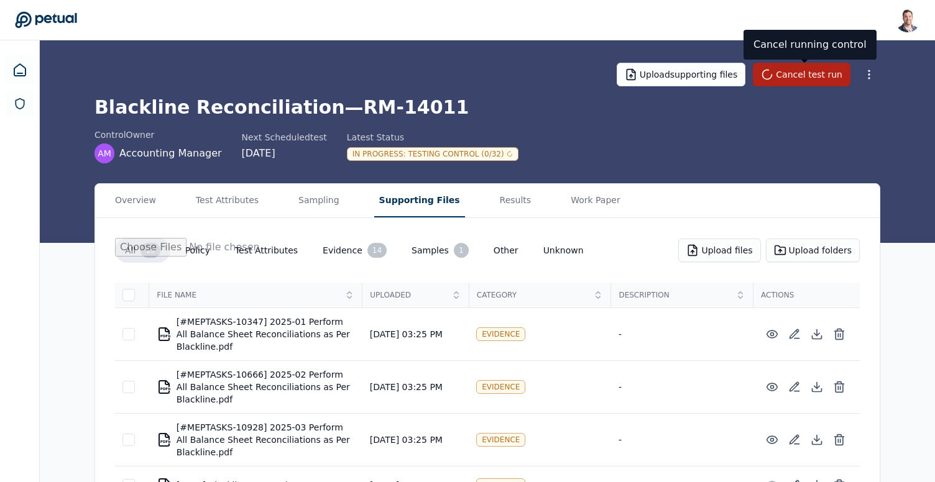
click at [437, 159] on div "In Progress : Testing Control (0/32)" at bounding box center [433, 154] width 172 height 14
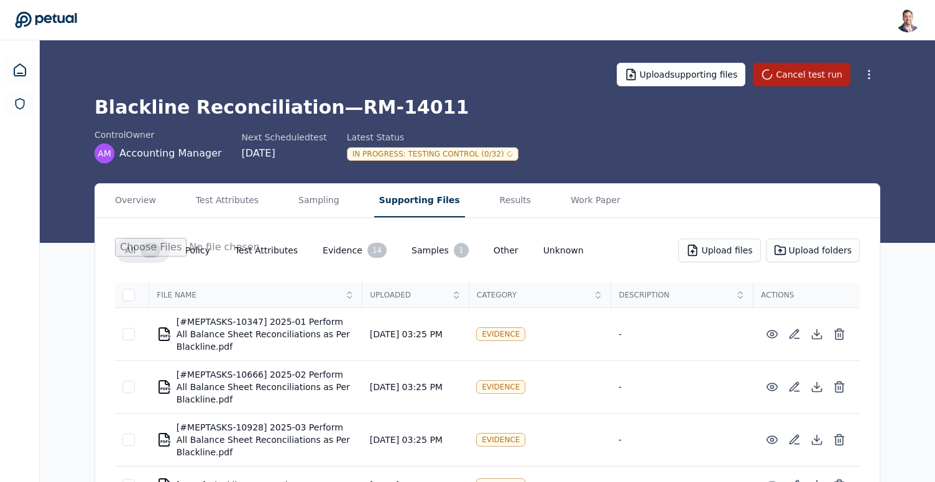
click at [437, 159] on div "In Progress : Testing Control (0/32)" at bounding box center [433, 154] width 172 height 14
click at [408, 146] on div "In Progress : Testing Control (0/32)" at bounding box center [433, 153] width 172 height 15
click at [466, 147] on div "In Progress : Testing Control (4/32)" at bounding box center [433, 154] width 172 height 14
click at [454, 155] on div "In Progress : Testing Control (8/32)" at bounding box center [433, 154] width 172 height 14
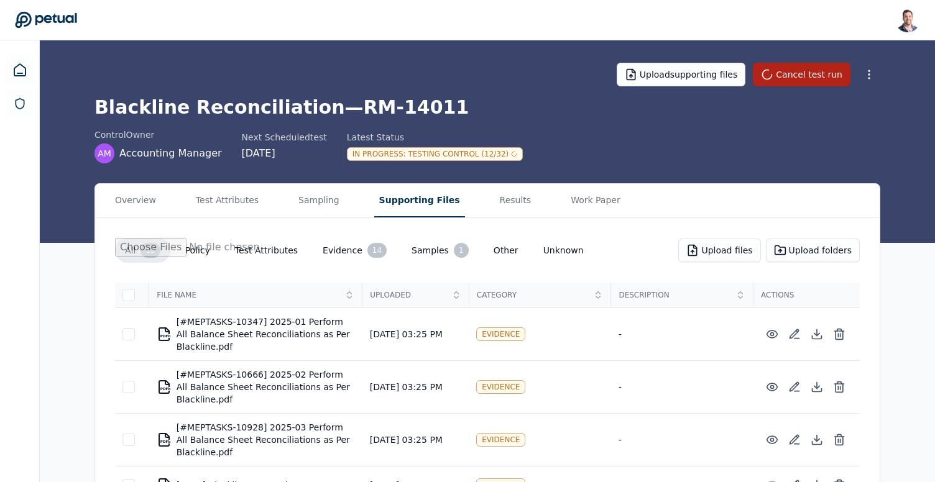
click at [438, 95] on div "Upload supporting files Cancel test run" at bounding box center [487, 75] width 786 height 44
click at [233, 111] on h1 "Blackline Reconciliation — RM-14011" at bounding box center [487, 107] width 786 height 22
click at [250, 100] on h1 "Blackline Reconciliation — RM-14011" at bounding box center [487, 107] width 786 height 22
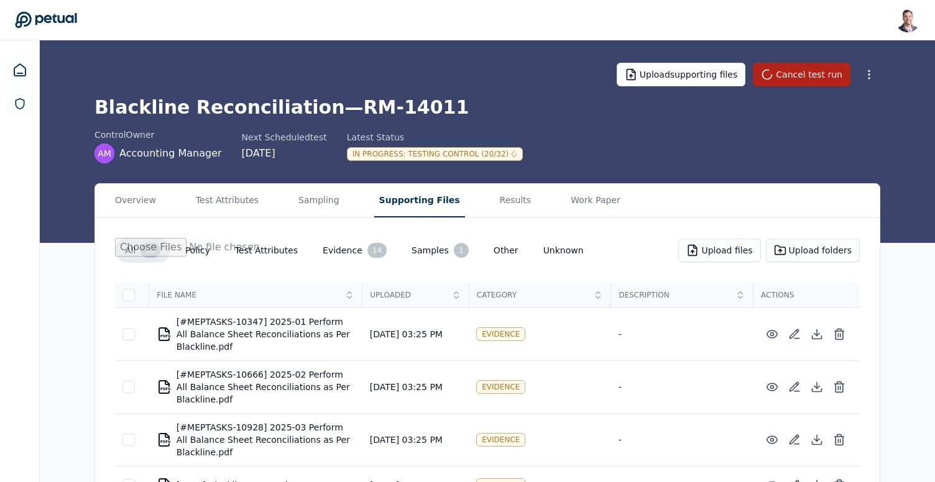
click at [330, 103] on h1 "Blackline Reconciliation — RM-14011" at bounding box center [487, 107] width 786 height 22
click at [245, 109] on h1 "Blackline Reconciliation — RM-14011" at bounding box center [487, 107] width 786 height 22
click at [376, 113] on h1 "Blackline Reconciliation — RM-14011" at bounding box center [487, 107] width 786 height 22
click at [401, 108] on h1 "Blackline Reconciliation — RM-14011" at bounding box center [487, 107] width 786 height 22
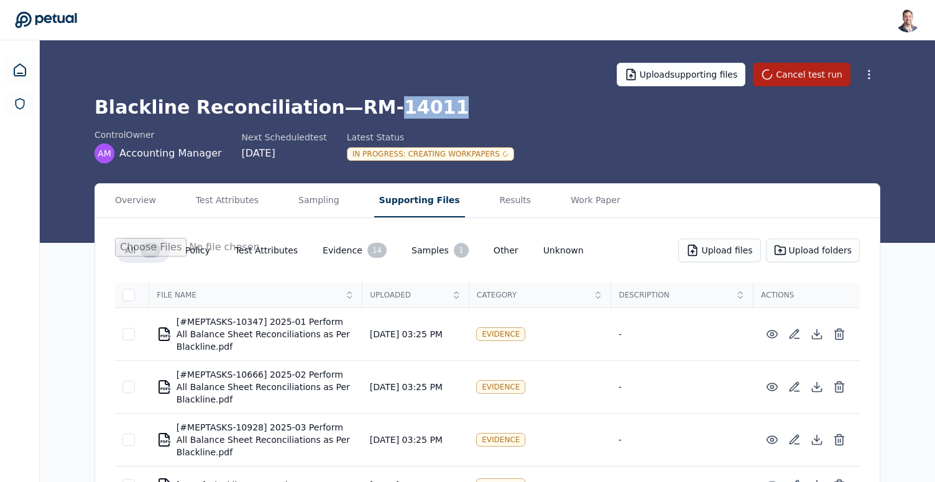
click at [401, 108] on h1 "Blackline Reconciliation — RM-14011" at bounding box center [487, 107] width 786 height 22
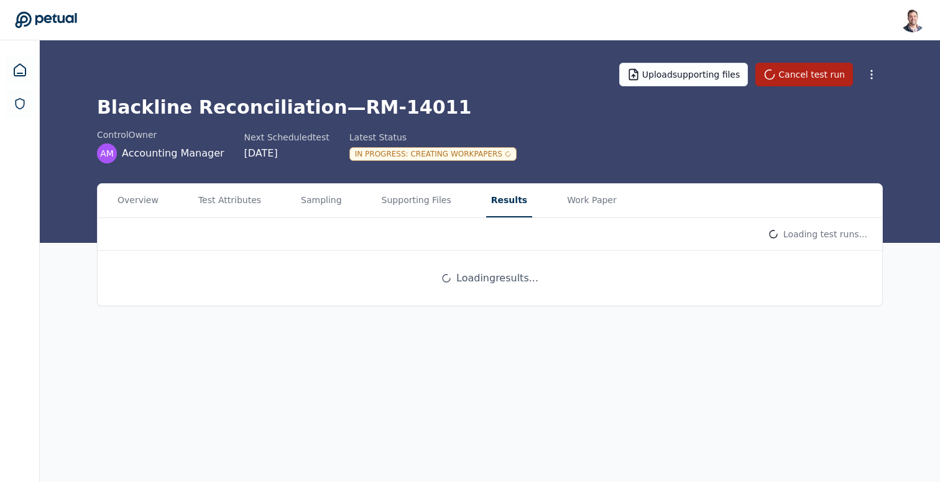
click at [493, 205] on button "Results" at bounding box center [509, 201] width 46 height 34
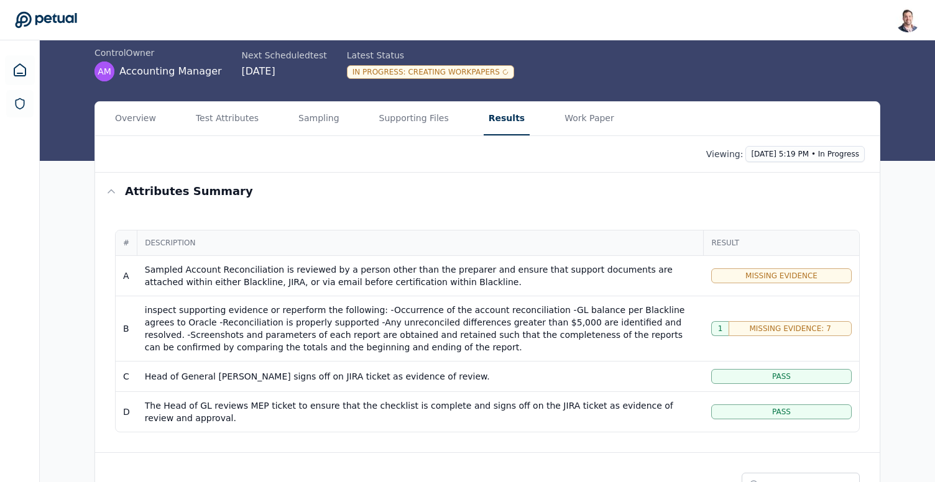
scroll to position [74, 0]
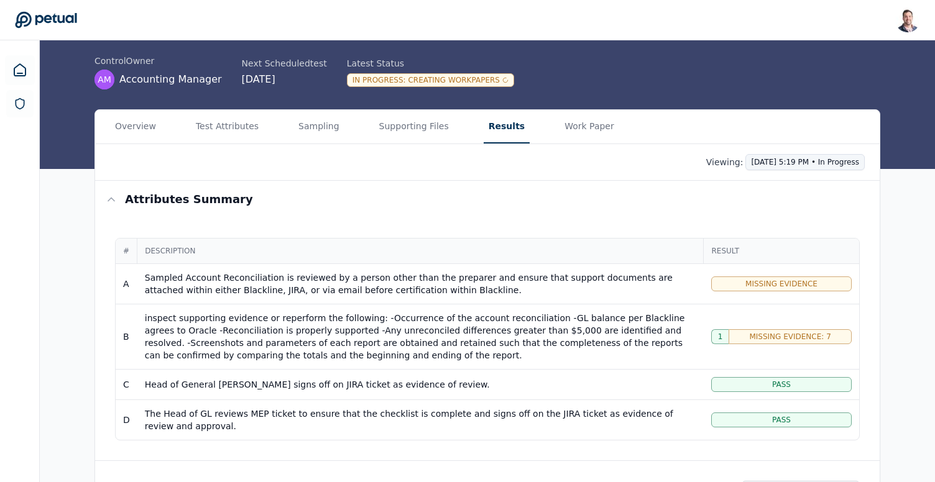
click at [782, 166] on html "[PERSON_NAME] [EMAIL_ADDRESS] Sign out Upload supporting files Cancel test run …" at bounding box center [467, 405] width 935 height 958
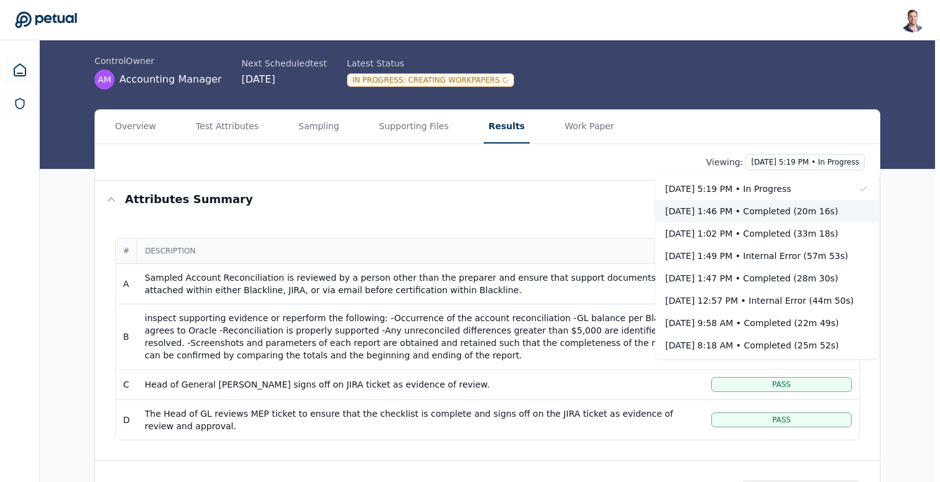
click at [771, 211] on div "[DATE] 1:46 PM • Completed (20m 16s)" at bounding box center [759, 211] width 188 height 12
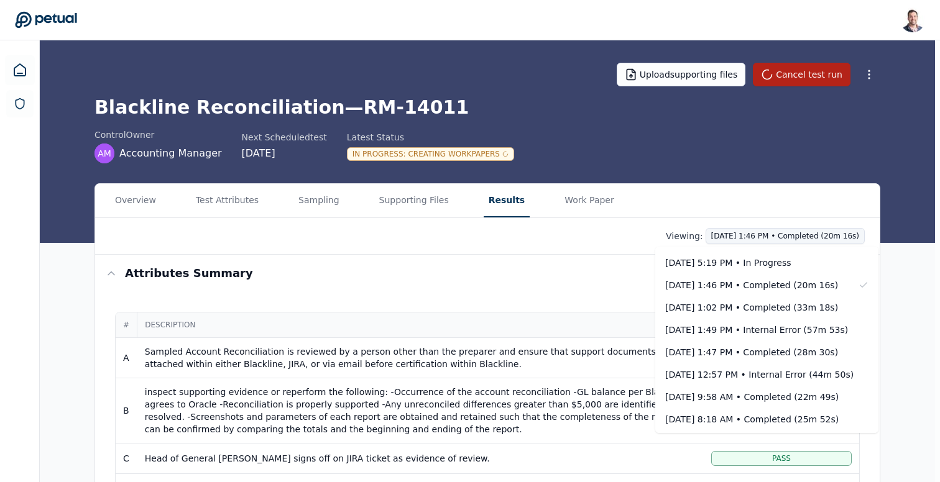
click at [766, 233] on html "[PERSON_NAME] [EMAIL_ADDRESS] Sign out Upload supporting files Cancel test run …" at bounding box center [470, 479] width 940 height 958
click at [758, 267] on div "[DATE] 5:19 PM • In Progress" at bounding box center [759, 263] width 188 height 12
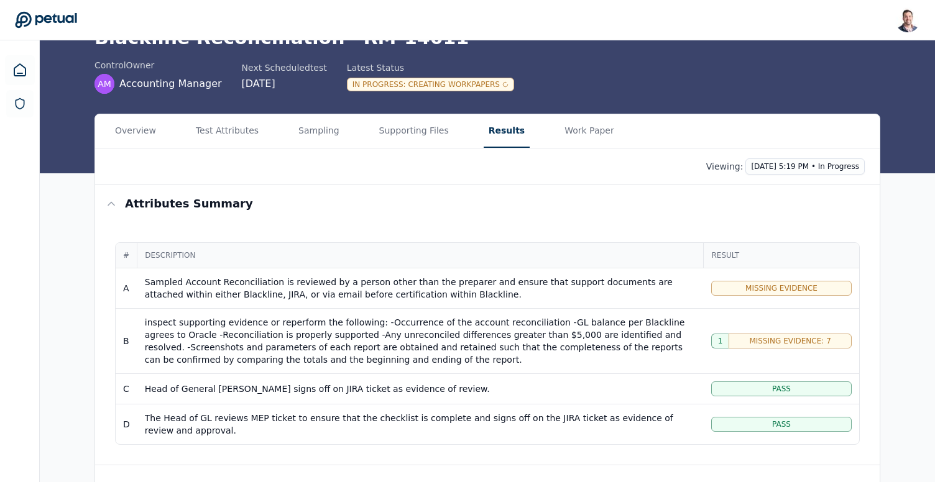
scroll to position [71, 0]
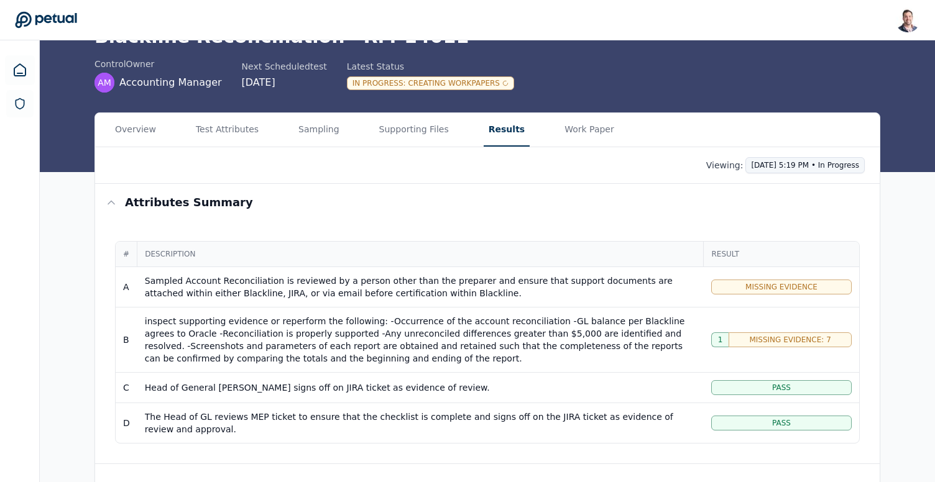
click at [771, 169] on html "[PERSON_NAME] [EMAIL_ADDRESS] Sign out Upload supporting files Cancel test run …" at bounding box center [467, 408] width 935 height 958
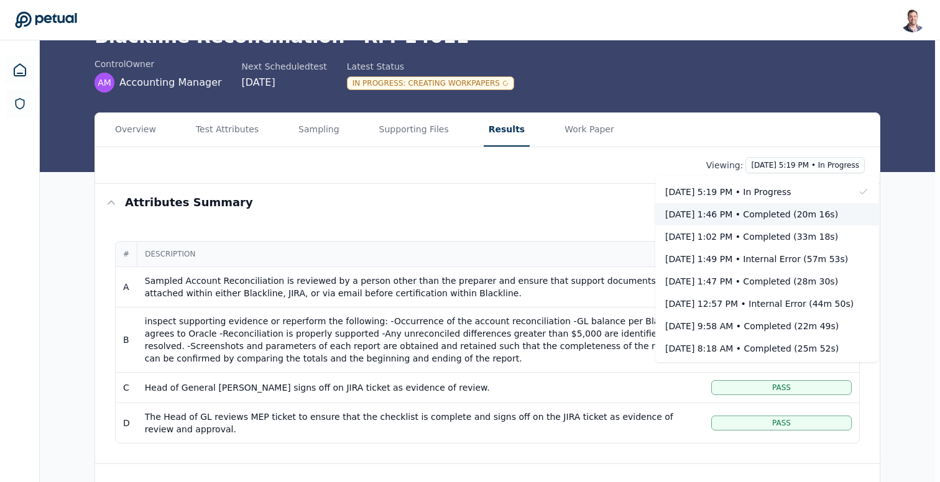
click at [761, 210] on div "[DATE] 1:46 PM • Completed (20m 16s)" at bounding box center [759, 214] width 188 height 12
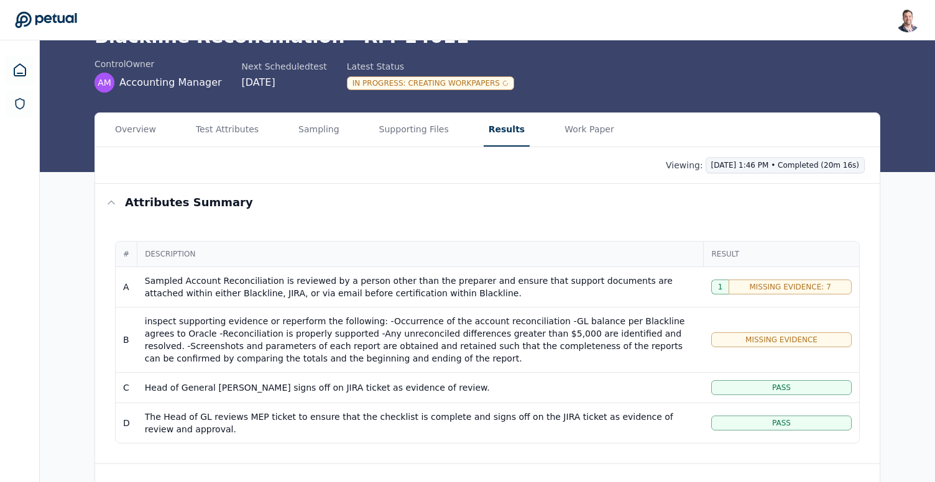
click at [787, 172] on html "[PERSON_NAME] [EMAIL_ADDRESS] Sign out Upload supporting files Cancel test run …" at bounding box center [467, 408] width 935 height 958
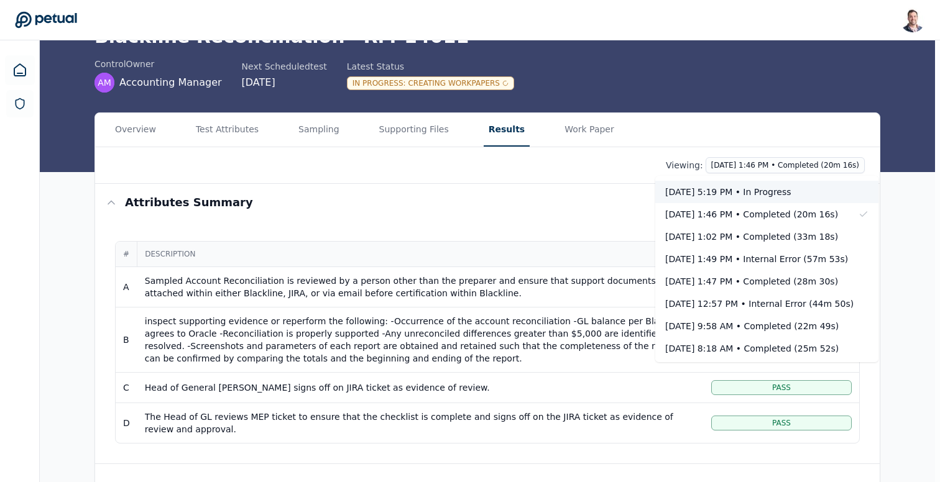
click at [770, 197] on div "[DATE] 5:19 PM • In Progress" at bounding box center [759, 192] width 188 height 12
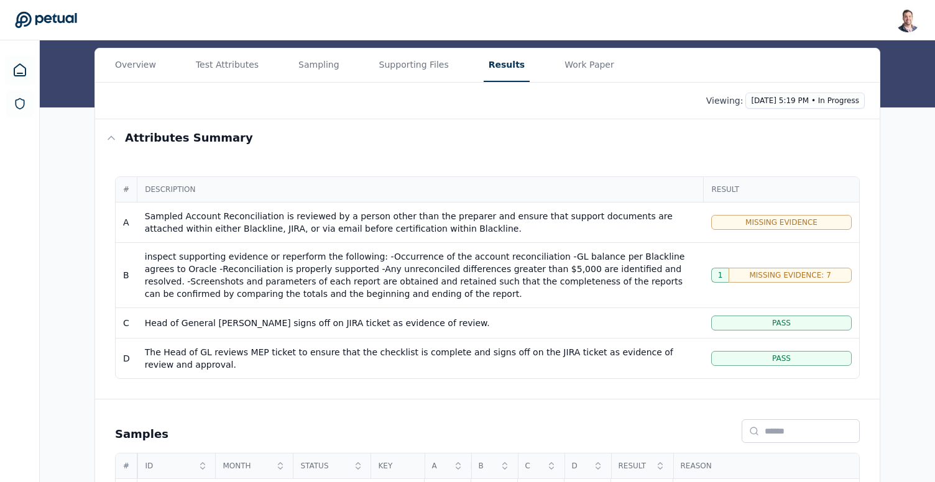
scroll to position [143, 0]
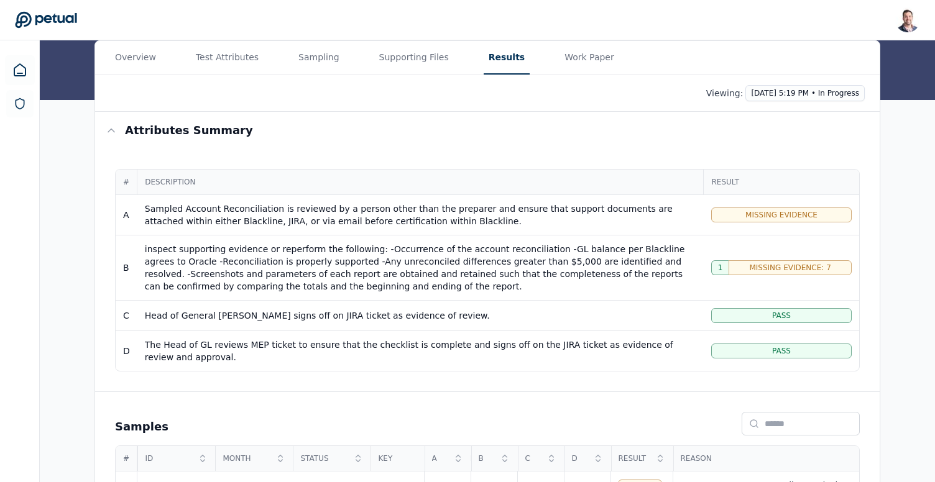
drag, startPoint x: 146, startPoint y: 318, endPoint x: 441, endPoint y: 308, distance: 295.4
click at [443, 308] on td "Head of General [PERSON_NAME] signs off on JIRA ticket as evidence of review." at bounding box center [420, 316] width 566 height 30
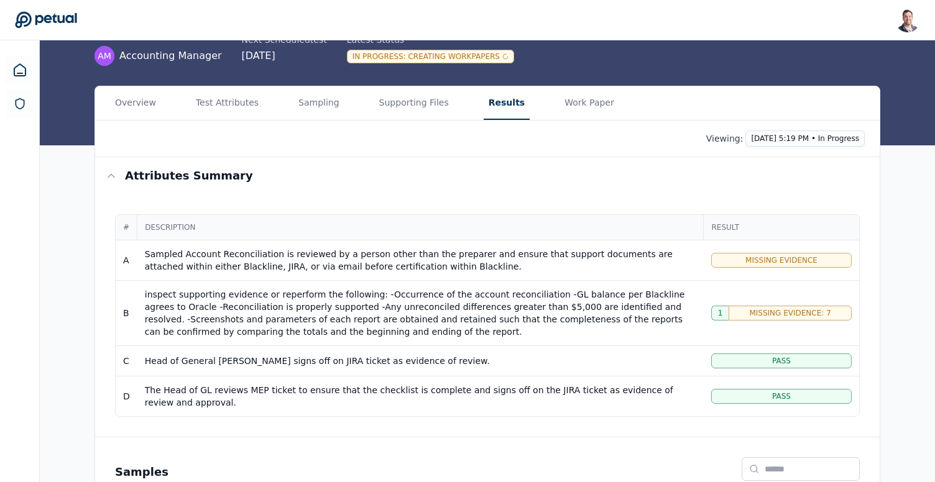
scroll to position [106, 0]
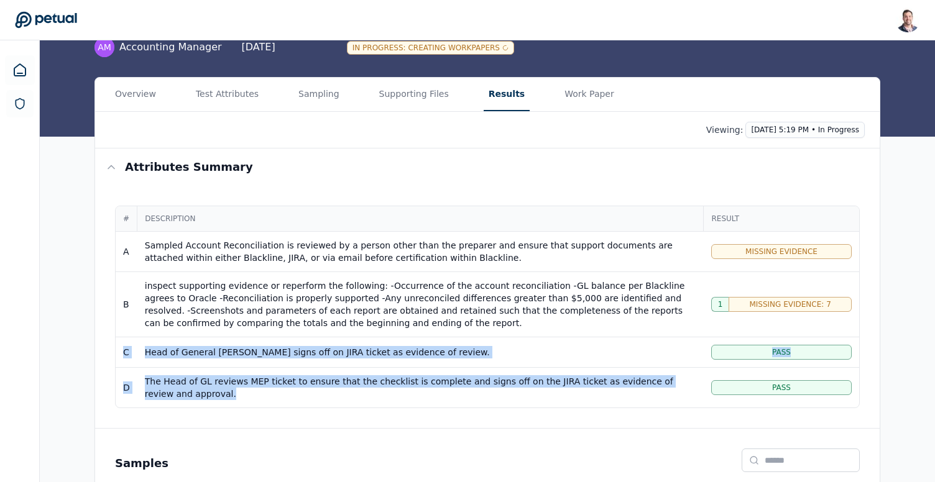
drag, startPoint x: 460, startPoint y: 392, endPoint x: 135, endPoint y: 341, distance: 329.0
click at [135, 341] on tbody "A Sampled Account Reconciliation is reviewed by a person other than the prepare…" at bounding box center [487, 320] width 743 height 177
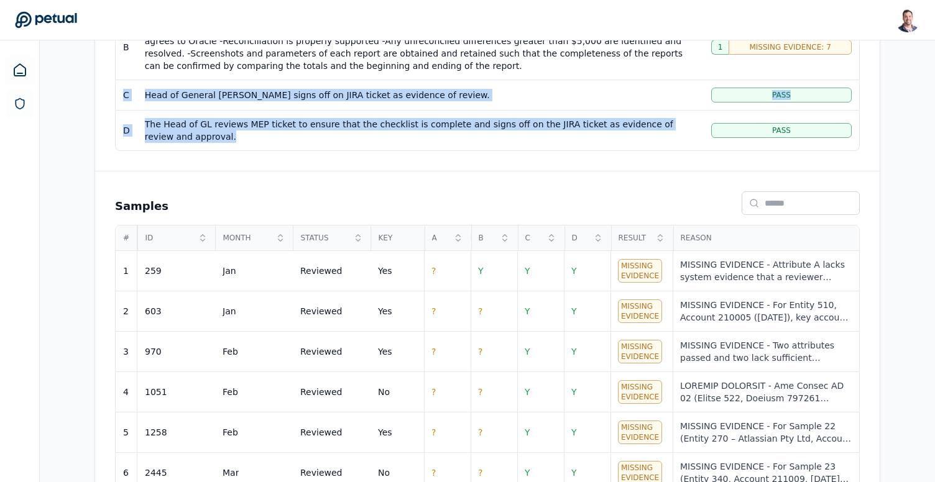
scroll to position [362, 0]
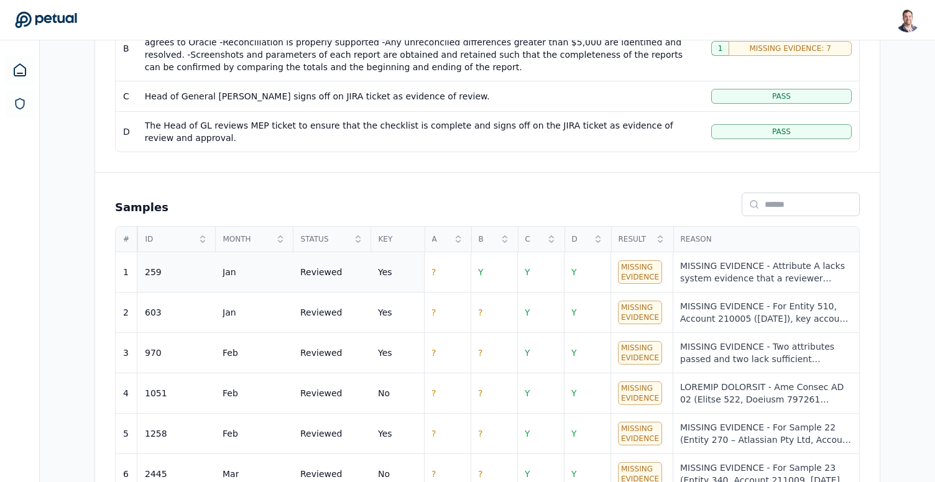
click at [350, 283] on td "Reviewed" at bounding box center [332, 272] width 78 height 40
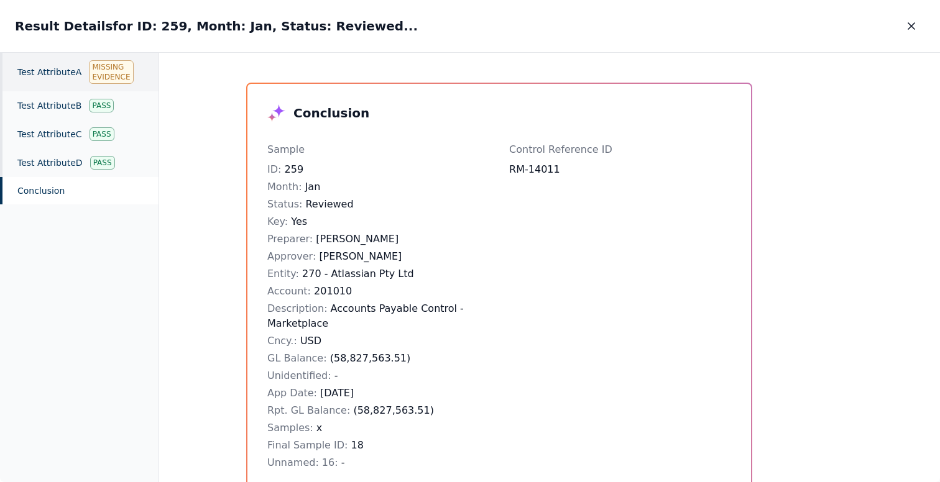
click at [27, 69] on div "Test Attribute A Missing Evidence" at bounding box center [79, 72] width 158 height 39
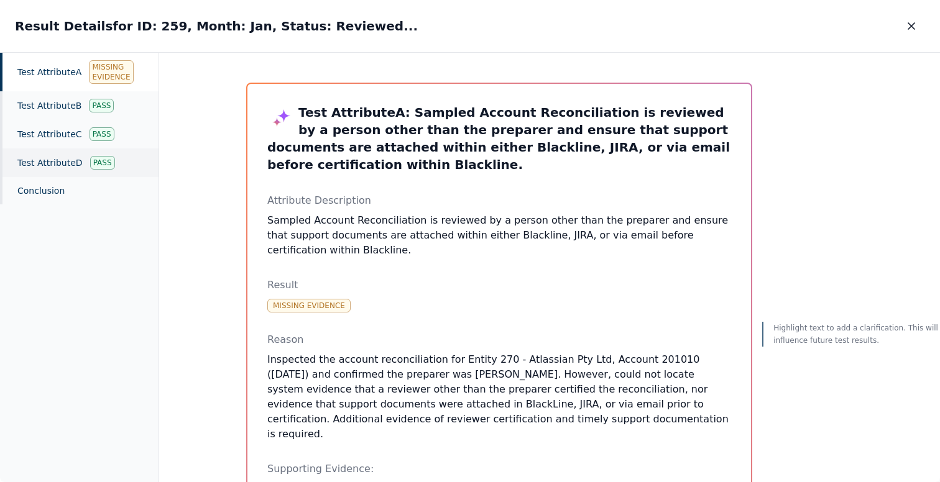
click at [62, 168] on div "Test Attribute D Pass" at bounding box center [79, 163] width 158 height 29
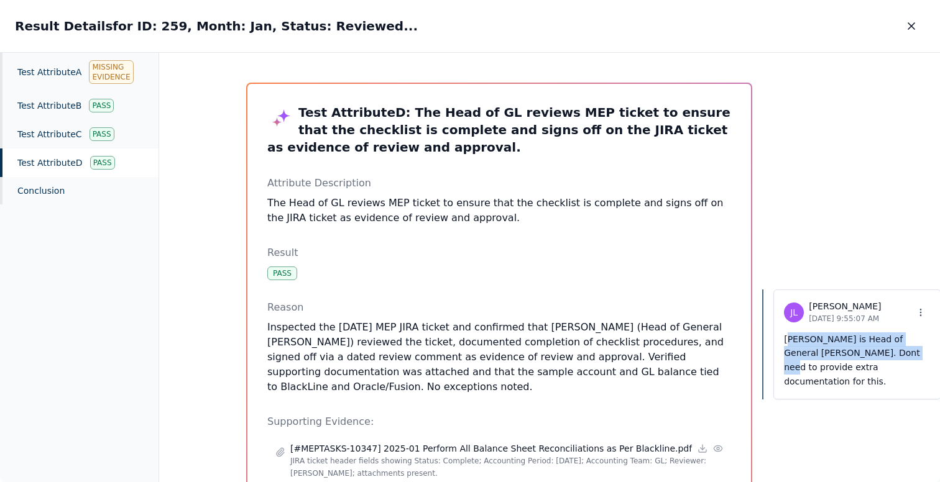
drag, startPoint x: 757, startPoint y: 342, endPoint x: 865, endPoint y: 359, distance: 109.5
click at [865, 359] on p "[PERSON_NAME] is Head of General [PERSON_NAME]. Dont need to provide extra docu…" at bounding box center [857, 361] width 147 height 57
drag, startPoint x: 860, startPoint y: 369, endPoint x: 766, endPoint y: 333, distance: 101.1
click at [784, 333] on p "[PERSON_NAME] is Head of General [PERSON_NAME]. Dont need to provide extra docu…" at bounding box center [857, 361] width 147 height 57
drag, startPoint x: 733, startPoint y: 337, endPoint x: 855, endPoint y: 374, distance: 126.6
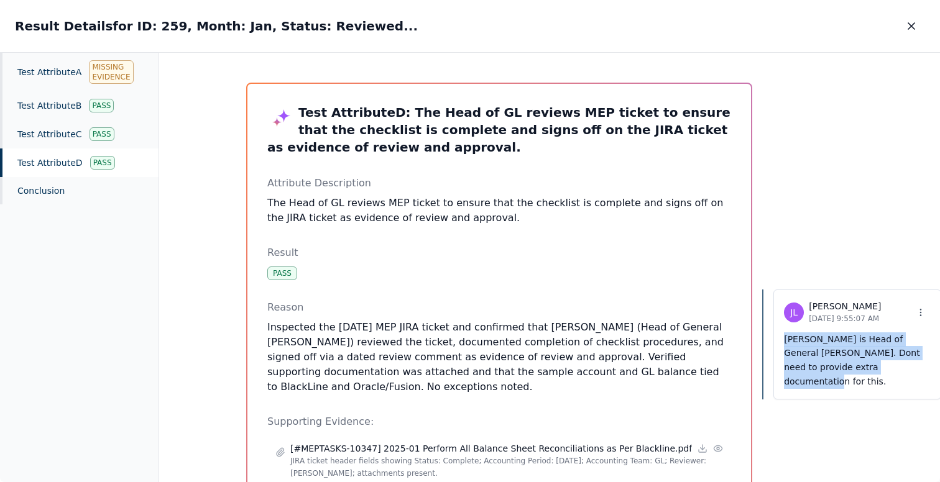
click at [855, 374] on div "[PERSON_NAME] [DATE] 9:55:07 AM [PERSON_NAME] is Head of General [PERSON_NAME].…" at bounding box center [851, 345] width 179 height 110
click at [855, 374] on p "[PERSON_NAME] is Head of General [PERSON_NAME]. Dont need to provide extra docu…" at bounding box center [857, 361] width 147 height 57
drag, startPoint x: 855, startPoint y: 374, endPoint x: 751, endPoint y: 337, distance: 110.3
click at [781, 337] on div "[PERSON_NAME] [DATE] 9:55:07 AM [PERSON_NAME] is Head of General [PERSON_NAME].…" at bounding box center [857, 345] width 152 height 94
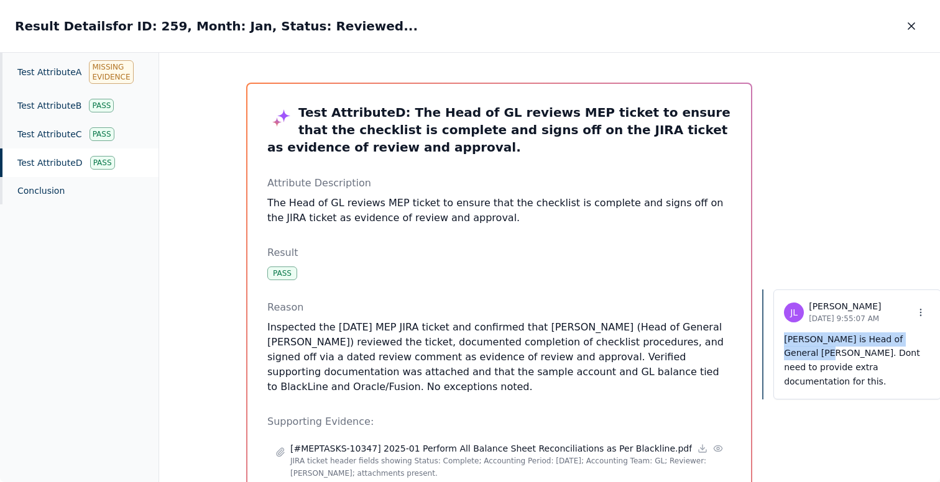
drag, startPoint x: 751, startPoint y: 337, endPoint x: 781, endPoint y: 354, distance: 34.2
click at [781, 354] on div "[PERSON_NAME] [DATE] 9:55:07 AM [PERSON_NAME] is Head of General [PERSON_NAME].…" at bounding box center [857, 345] width 152 height 94
click at [505, 337] on p "Inspected the [DATE] MEP JIRA ticket and confirmed that [PERSON_NAME] (Head of …" at bounding box center [499, 357] width 464 height 75
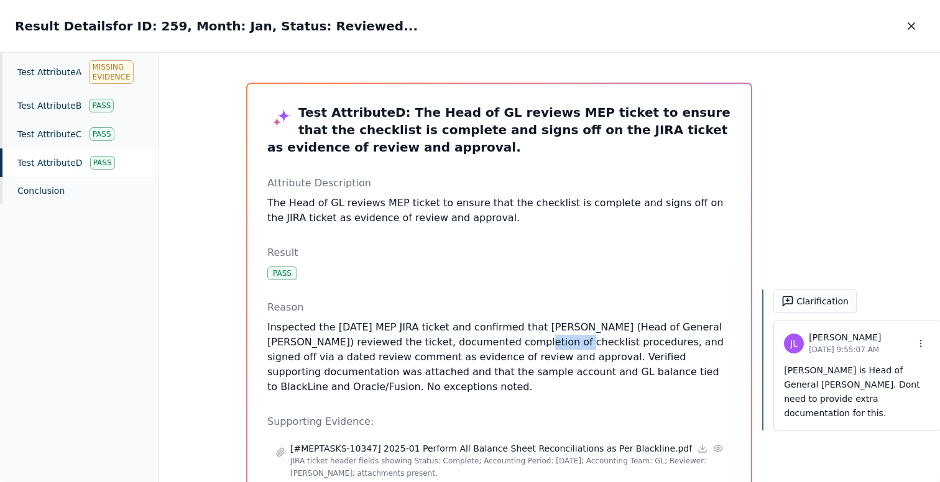
click at [505, 337] on p "Inspected the [DATE] MEP JIRA ticket and confirmed that [PERSON_NAME] (Head of …" at bounding box center [499, 357] width 464 height 75
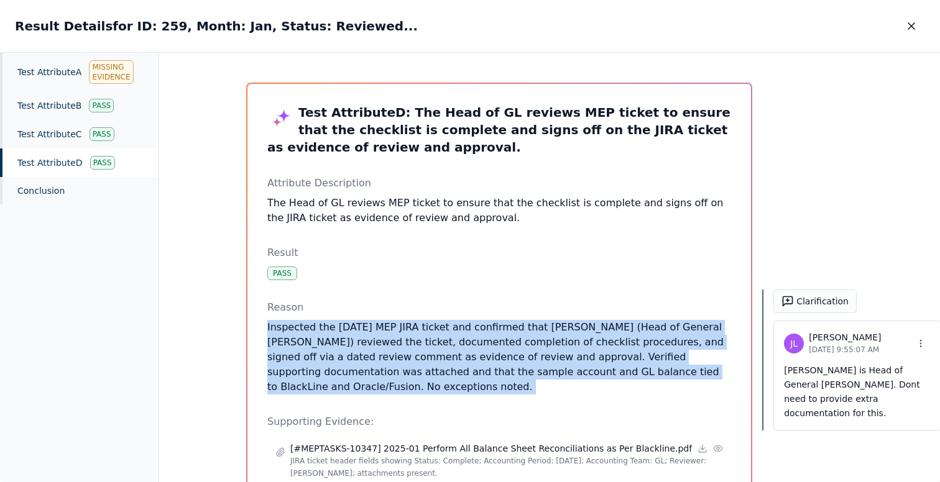
click at [505, 337] on p "Inspected the [DATE] MEP JIRA ticket and confirmed that [PERSON_NAME] (Head of …" at bounding box center [499, 357] width 464 height 75
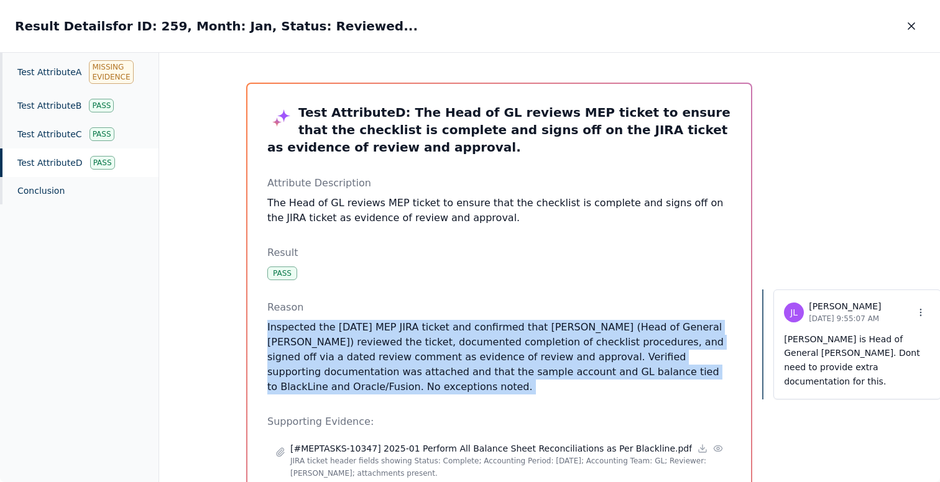
click at [573, 341] on p "Inspected the [DATE] MEP JIRA ticket and confirmed that [PERSON_NAME] (Head of …" at bounding box center [499, 357] width 464 height 75
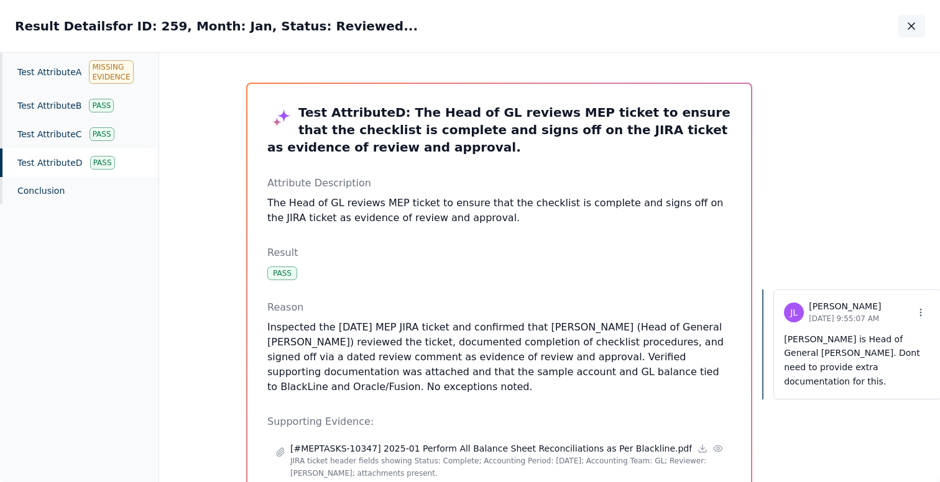
click at [912, 24] on icon "button" at bounding box center [911, 26] width 12 height 12
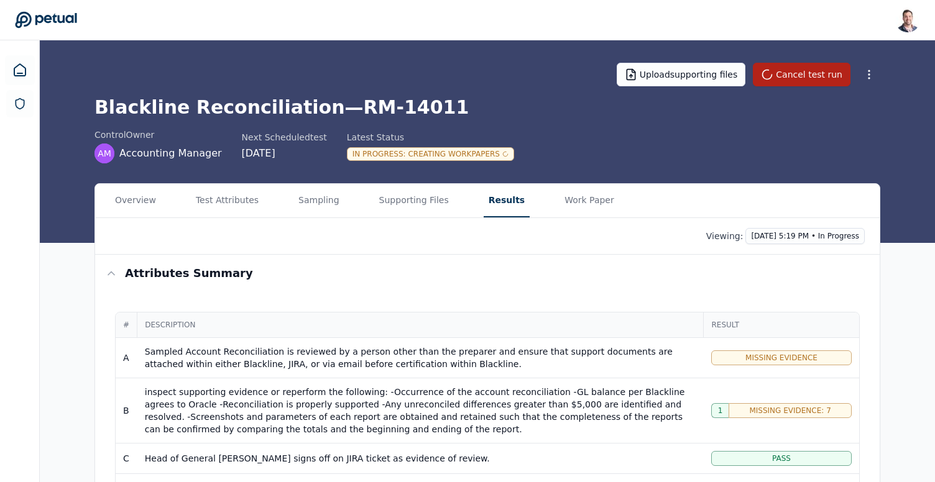
click at [443, 150] on div "In Progress : Creating Workpapers" at bounding box center [430, 154] width 167 height 14
click at [449, 153] on div "In Progress : Creating Workpapers" at bounding box center [430, 154] width 167 height 14
drag, startPoint x: 444, startPoint y: 146, endPoint x: 466, endPoint y: 160, distance: 25.7
click at [465, 160] on div "In Progress : Creating Workpapers" at bounding box center [430, 153] width 167 height 15
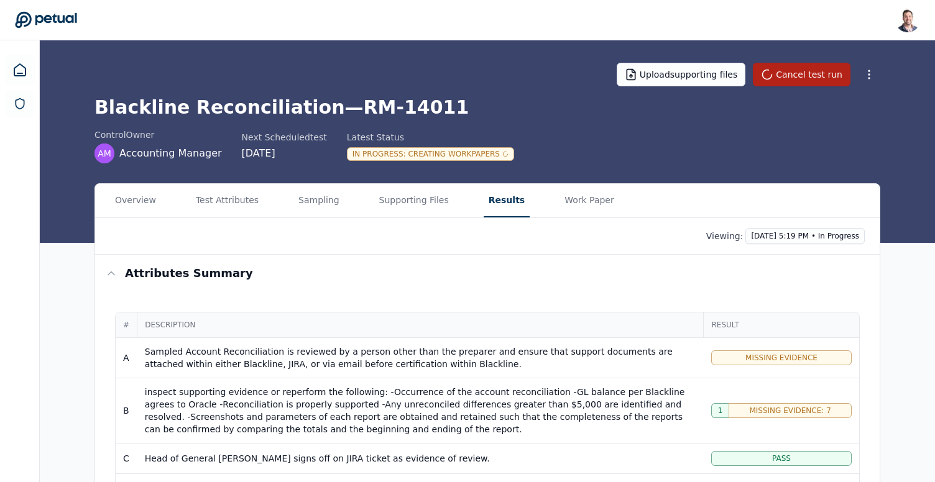
click at [466, 160] on div "In Progress : Creating Workpapers" at bounding box center [430, 154] width 167 height 14
click at [466, 152] on div "In Progress : Creating Workpapers" at bounding box center [430, 154] width 167 height 14
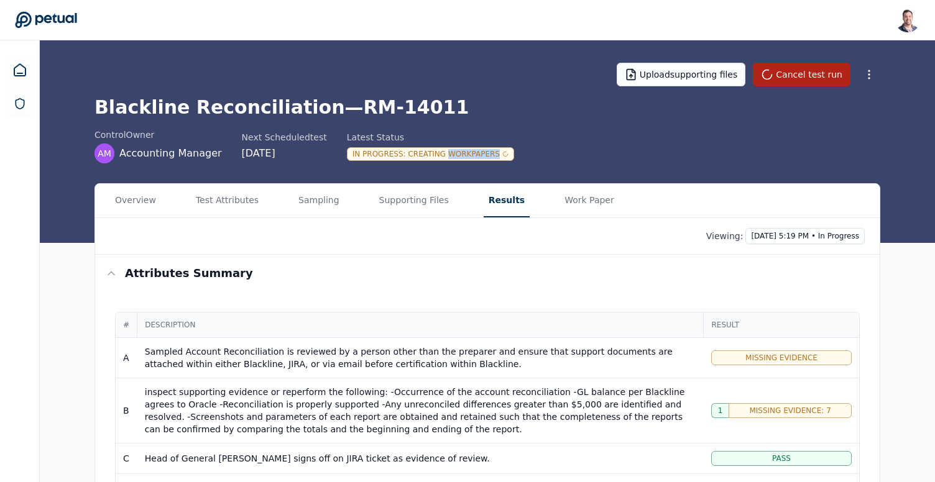
click at [466, 152] on div "In Progress : Creating Workpapers" at bounding box center [430, 154] width 167 height 14
click at [461, 155] on div "In Progress : Creating Workpapers" at bounding box center [430, 154] width 167 height 14
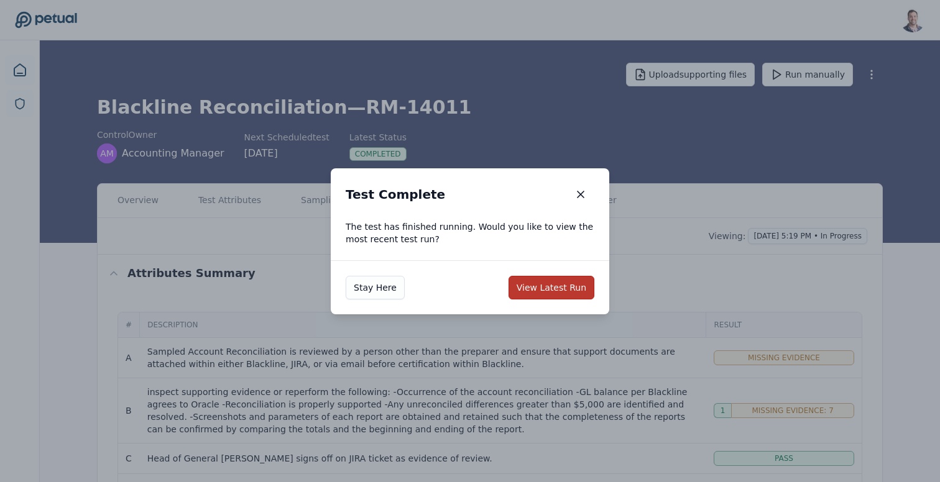
click at [560, 290] on button "View Latest Run" at bounding box center [551, 288] width 86 height 24
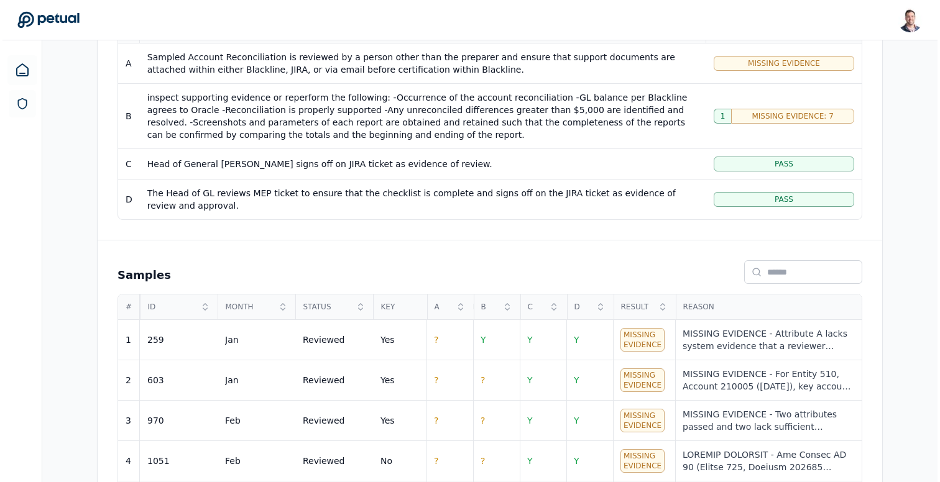
scroll to position [297, 0]
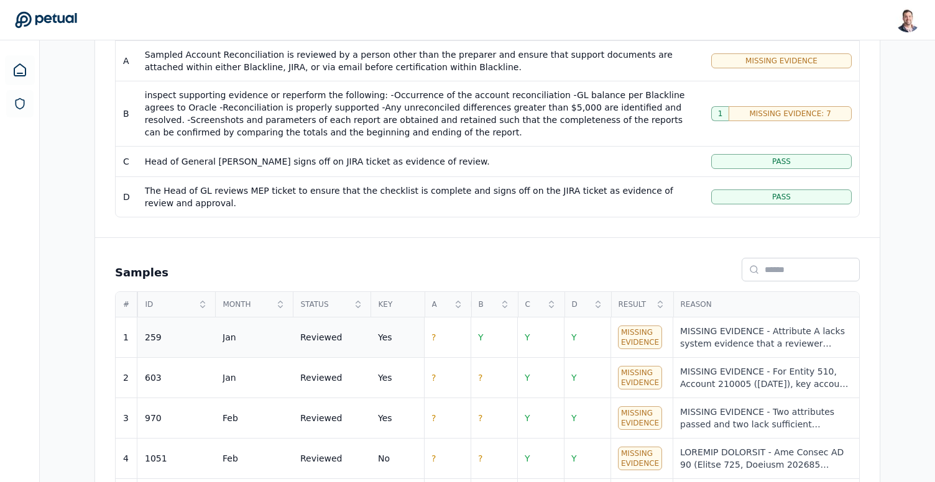
click at [347, 330] on td "Reviewed" at bounding box center [332, 338] width 78 height 40
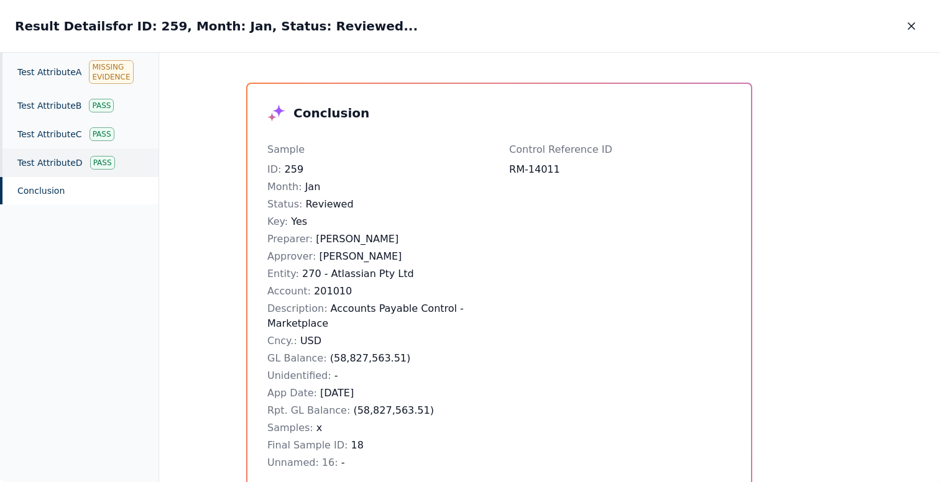
click at [78, 162] on div "Test Attribute D Pass" at bounding box center [79, 163] width 158 height 29
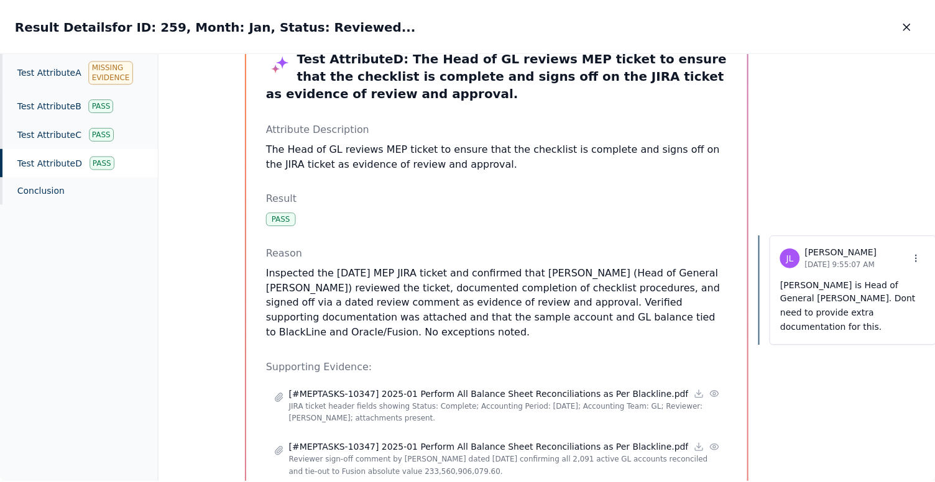
scroll to position [59, 0]
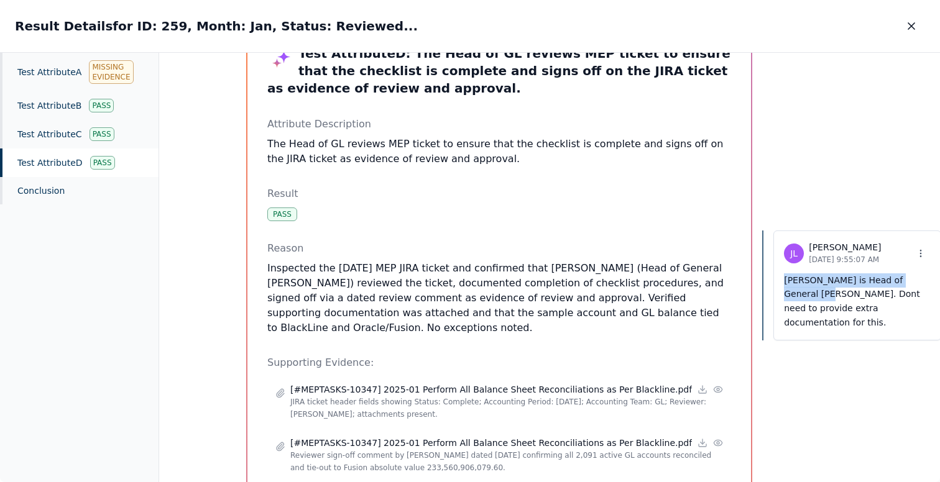
drag, startPoint x: 756, startPoint y: 283, endPoint x: 784, endPoint y: 297, distance: 31.4
click at [784, 298] on p "[PERSON_NAME] is Head of General [PERSON_NAME]. Dont need to provide extra docu…" at bounding box center [857, 301] width 147 height 57
click at [915, 252] on icon at bounding box center [920, 254] width 10 height 10
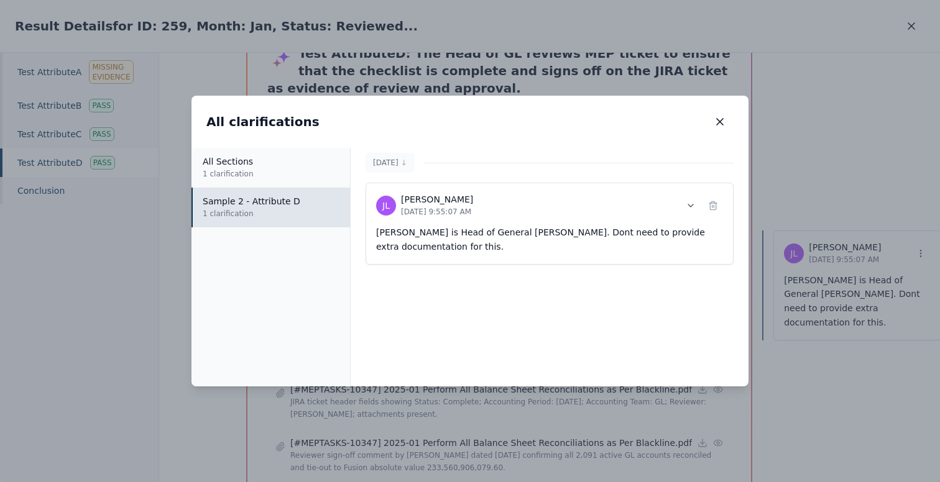
click at [700, 111] on div "All clarifications All clarifications" at bounding box center [469, 122] width 557 height 52
click at [709, 115] on button "button" at bounding box center [719, 122] width 27 height 22
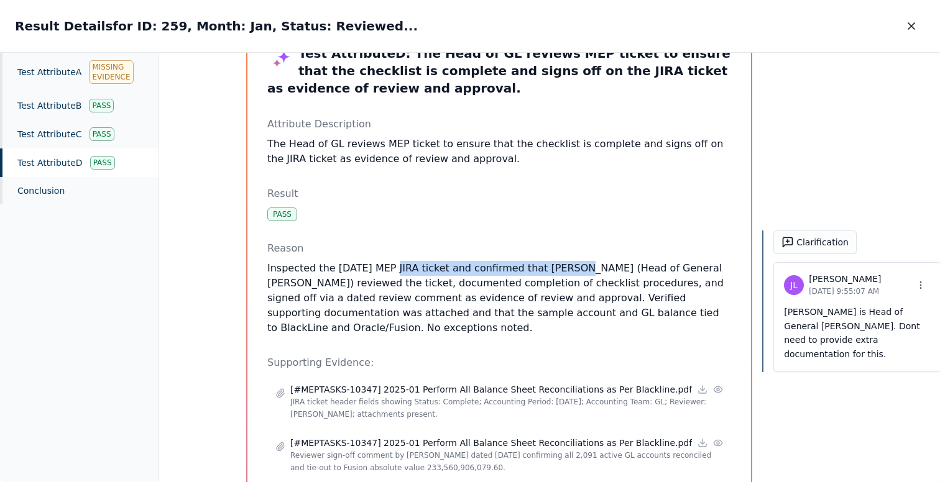
drag, startPoint x: 386, startPoint y: 270, endPoint x: 564, endPoint y: 270, distance: 178.4
click at [564, 270] on p "Inspected the [DATE] MEP JIRA ticket and confirmed that [PERSON_NAME] (Head of …" at bounding box center [499, 298] width 464 height 75
click at [773, 244] on button "Clarification" at bounding box center [814, 243] width 83 height 24
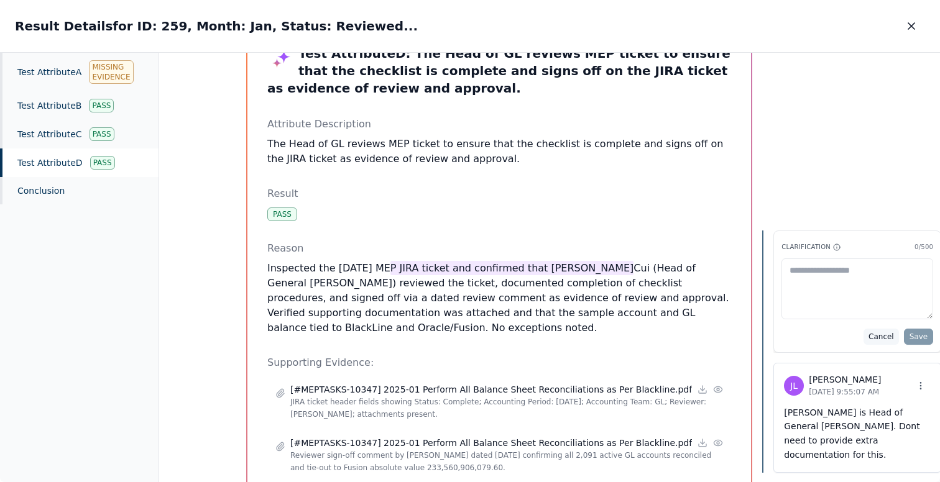
click at [863, 332] on button "Cancel" at bounding box center [880, 337] width 35 height 16
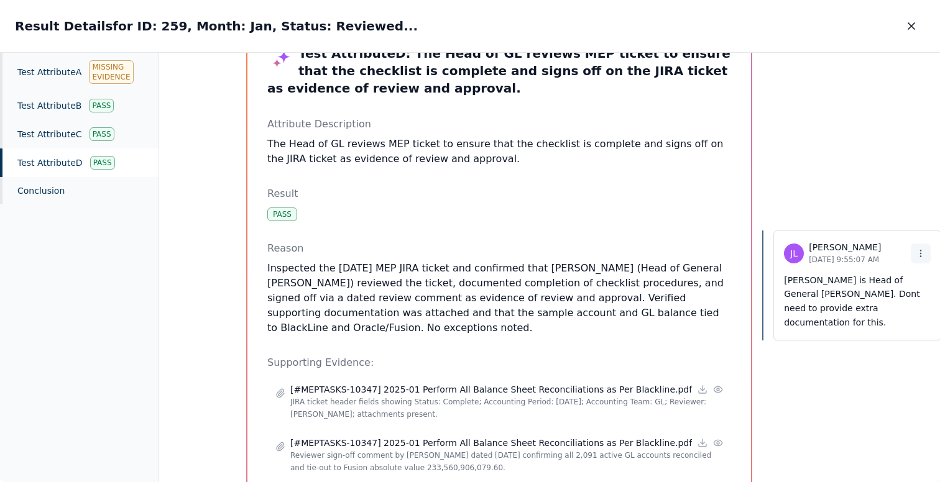
click at [915, 249] on icon at bounding box center [920, 254] width 10 height 10
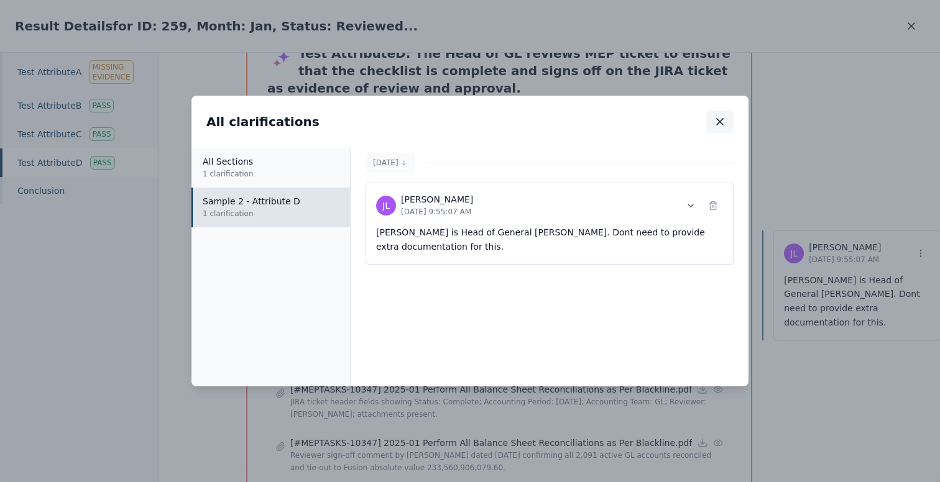
click at [720, 124] on icon "button" at bounding box center [719, 122] width 12 height 12
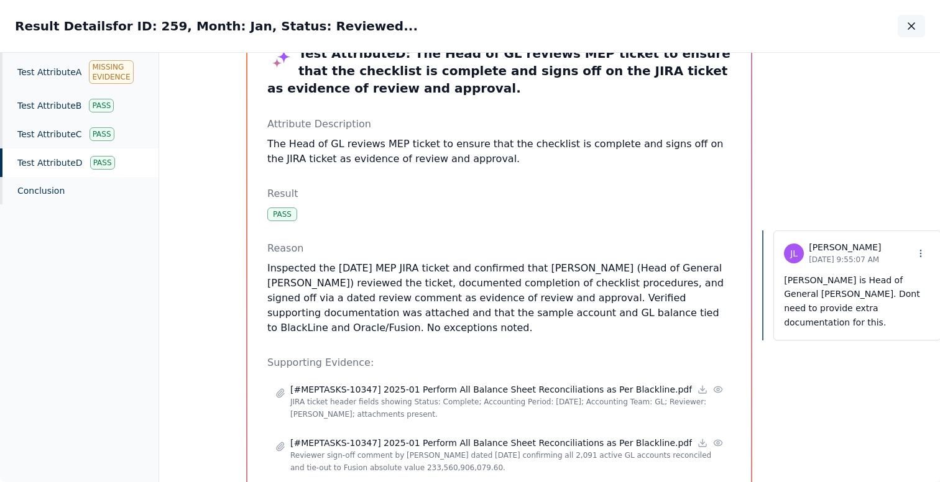
click at [910, 30] on icon "button" at bounding box center [911, 26] width 12 height 12
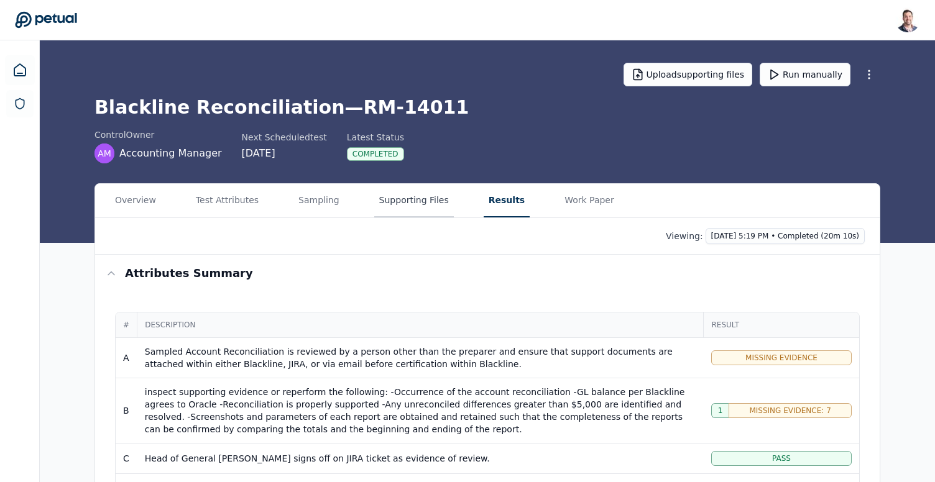
click at [381, 195] on button "Supporting Files" at bounding box center [414, 201] width 80 height 34
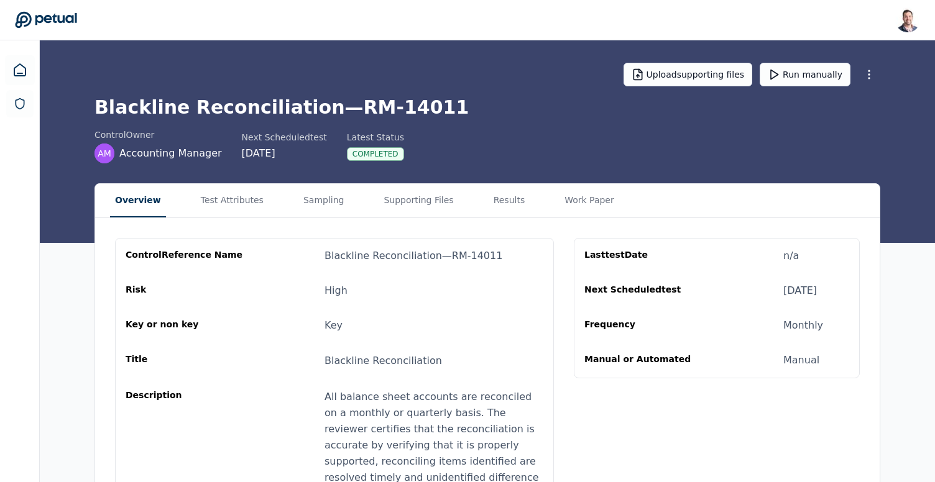
click at [143, 188] on button "Overview" at bounding box center [138, 201] width 56 height 34
click at [207, 211] on button "Test Attributes" at bounding box center [232, 201] width 73 height 34
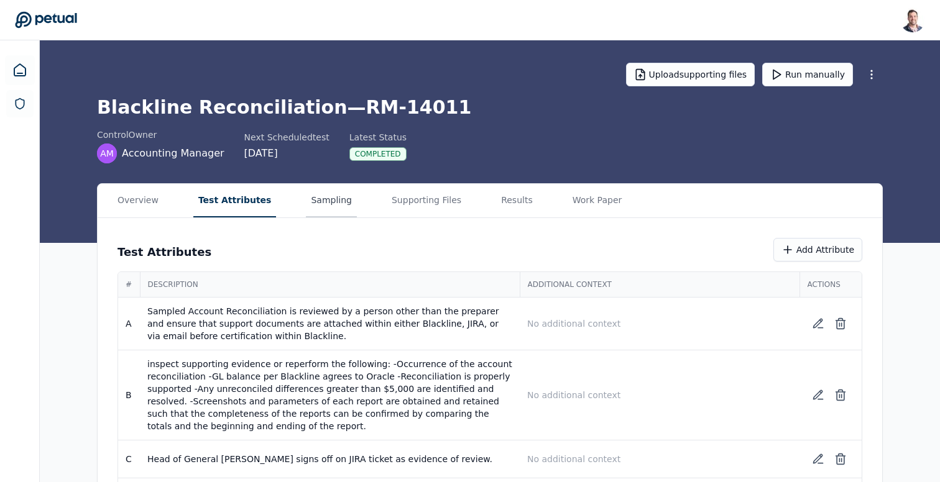
click at [291, 137] on main "Upload supporting files Run manually Blackline Reconciliation — RM-14011 contro…" at bounding box center [490, 289] width 900 height 499
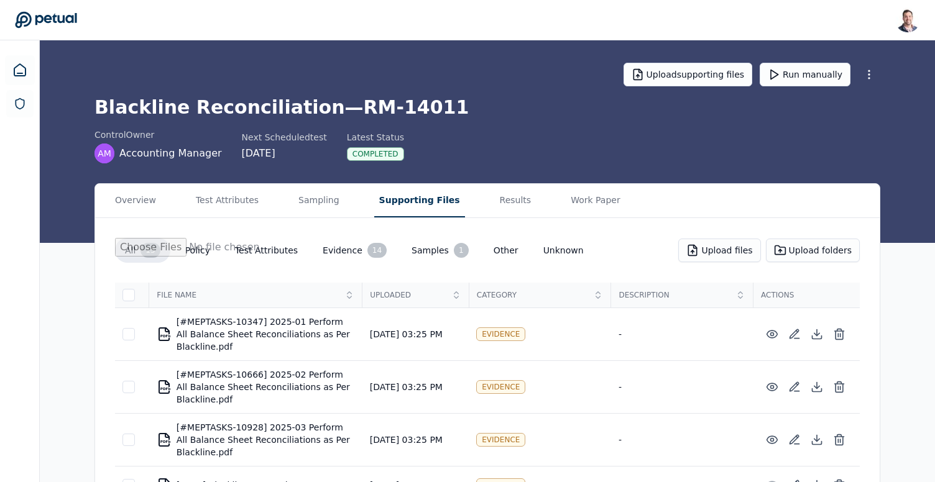
click at [430, 208] on button "Supporting Files" at bounding box center [419, 201] width 91 height 34
click at [473, 196] on div "Overview Test Attributes Sampling Supporting Files Results Work Paper" at bounding box center [487, 201] width 784 height 34
click at [495, 197] on button "Results" at bounding box center [516, 201] width 42 height 34
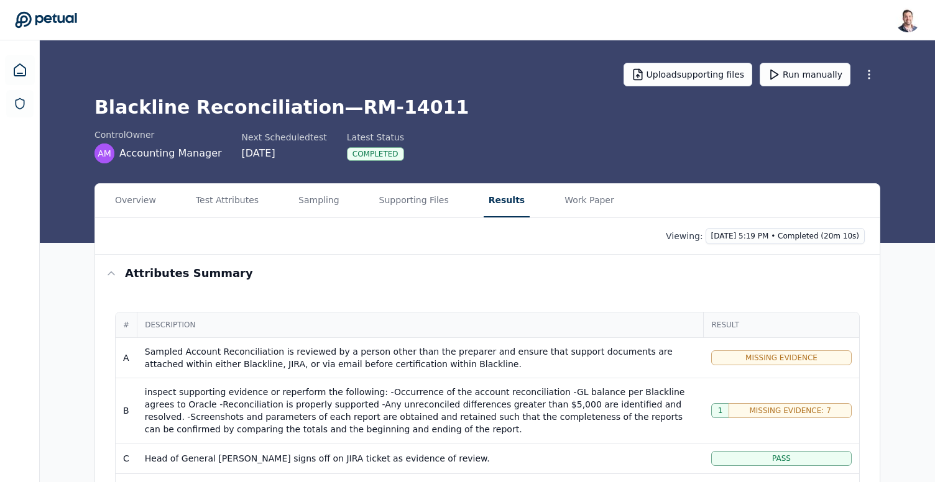
click at [764, 225] on div "Viewing: Today 5:19 PM • Completed (20m 10s)" at bounding box center [487, 236] width 784 height 37
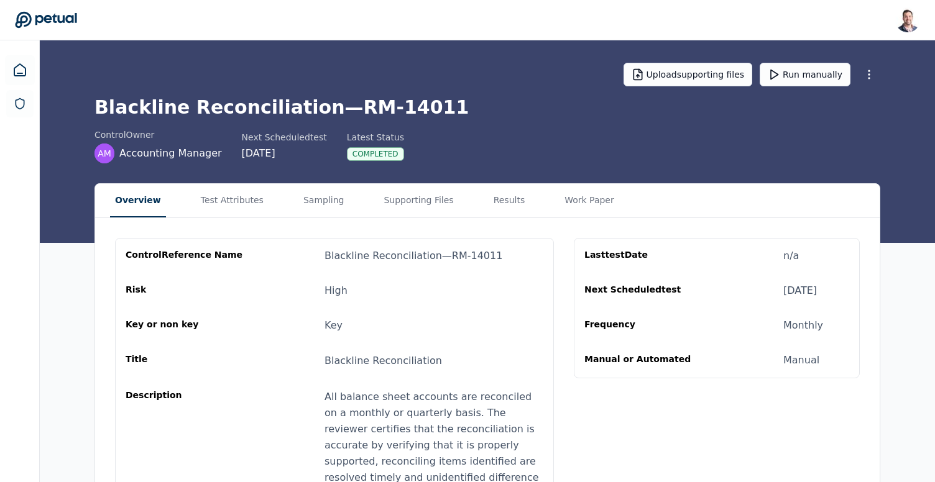
click at [154, 186] on button "Overview" at bounding box center [138, 201] width 56 height 34
